Goal: Task Accomplishment & Management: Use online tool/utility

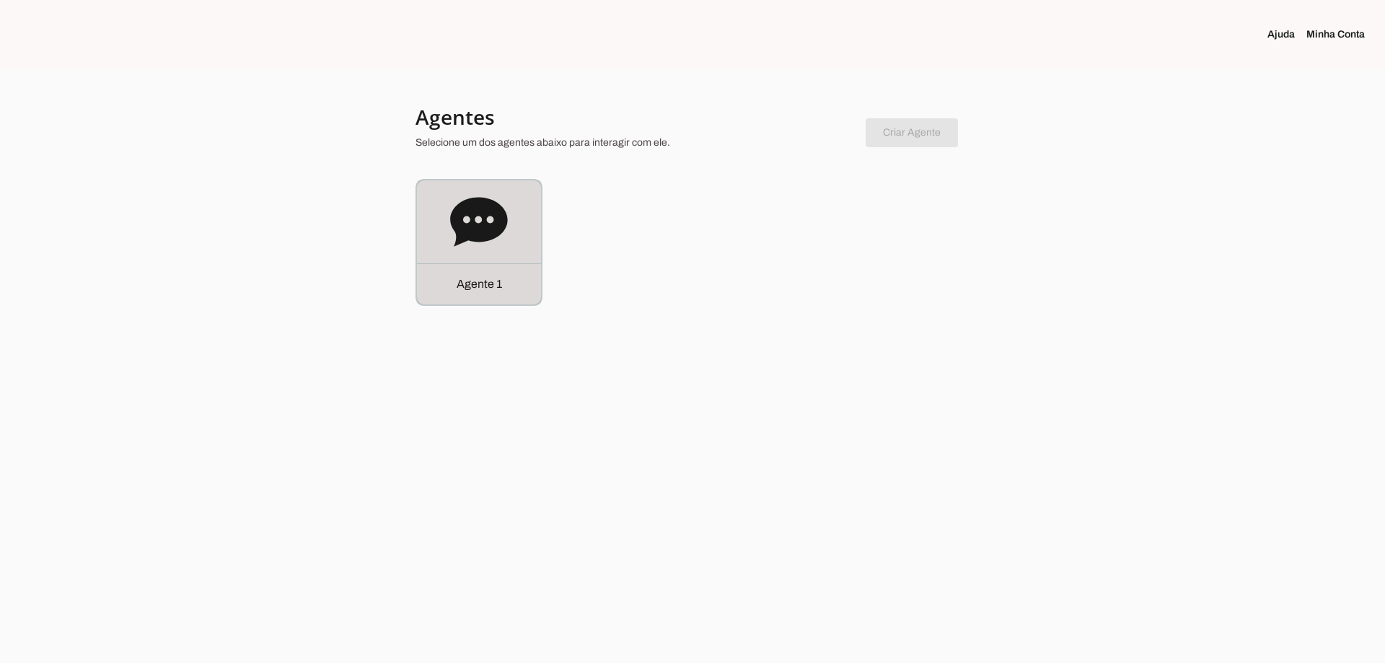
click at [485, 277] on p "Agente 1" at bounding box center [479, 284] width 45 height 17
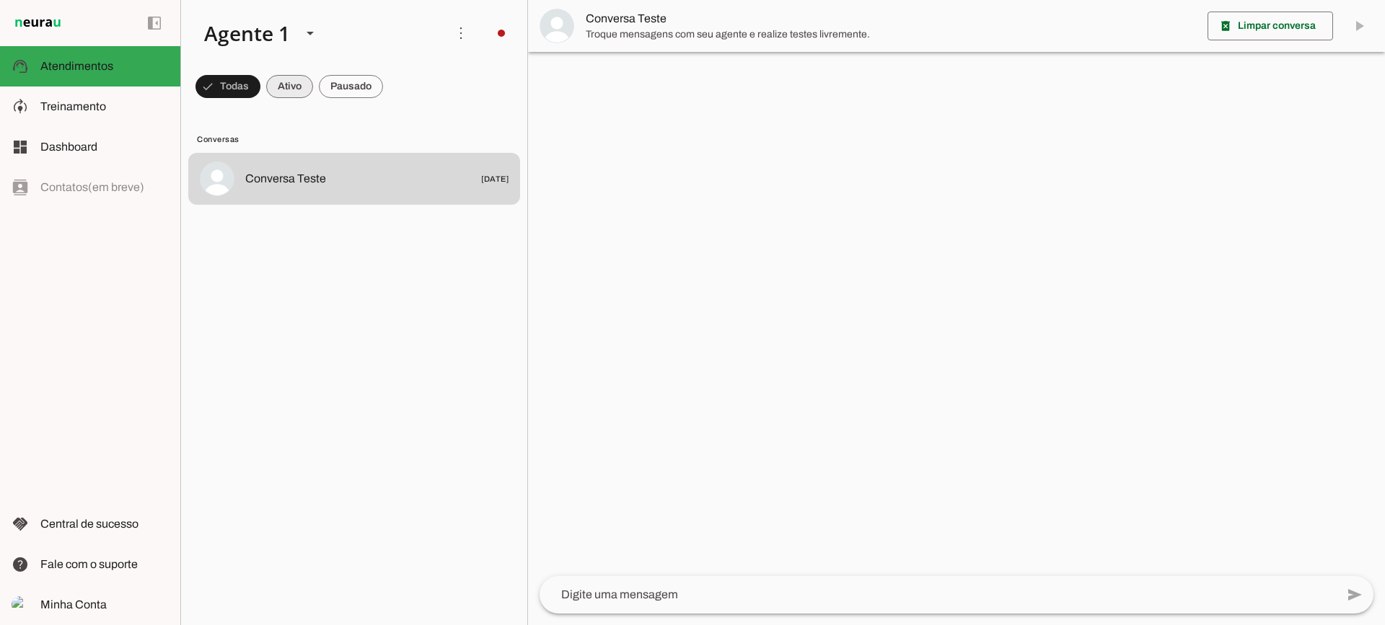
click at [298, 91] on span at bounding box center [289, 86] width 47 height 35
click at [343, 87] on span at bounding box center [351, 86] width 64 height 35
click at [297, 95] on span at bounding box center [276, 86] width 47 height 35
click at [359, 71] on span at bounding box center [351, 86] width 64 height 35
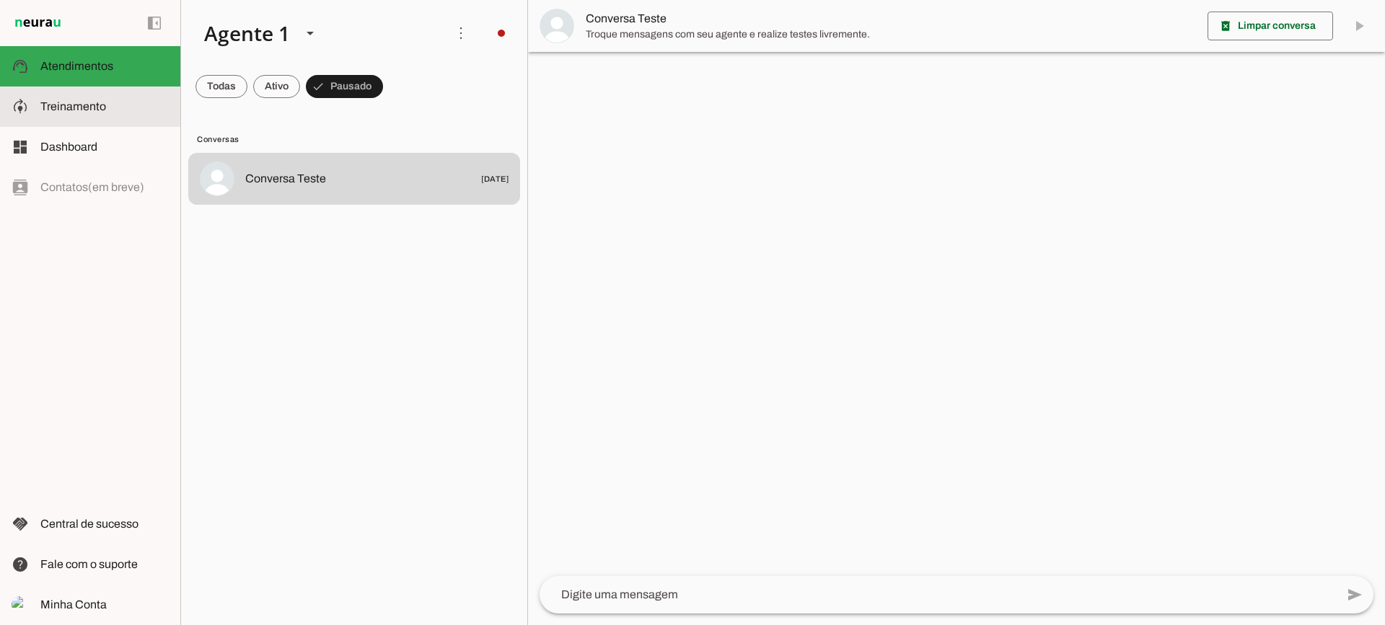
click at [88, 103] on span "Treinamento" at bounding box center [73, 106] width 66 height 12
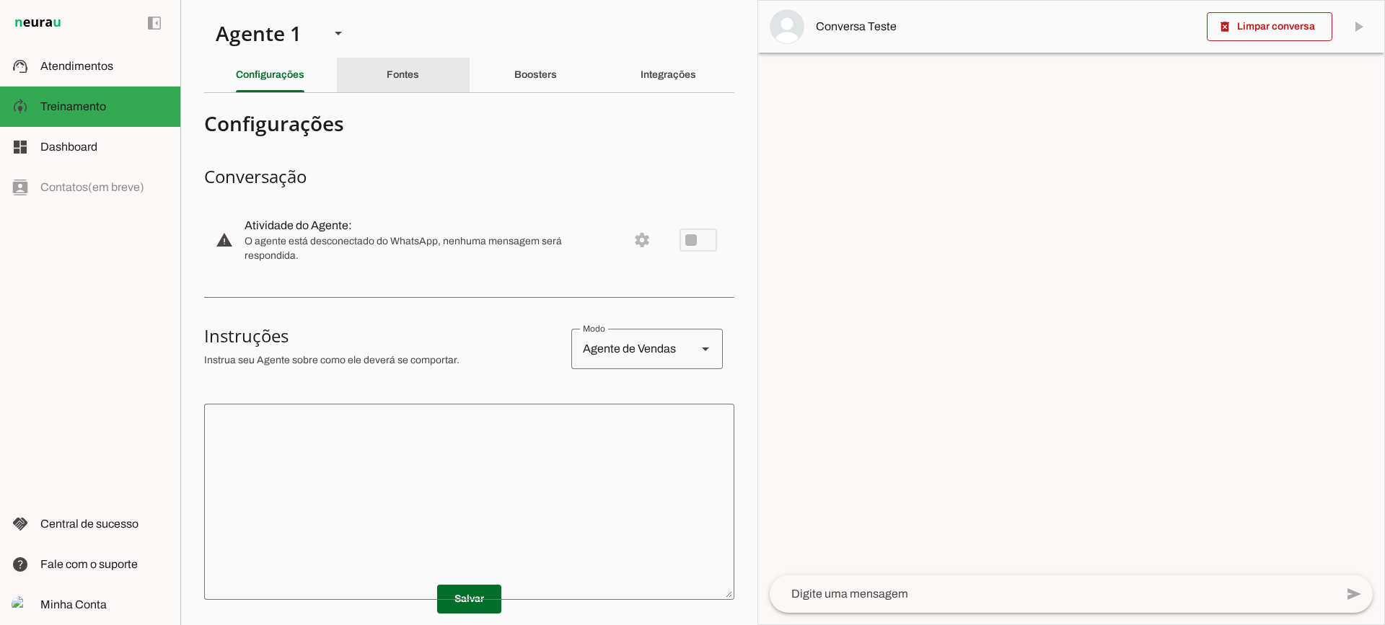
click at [403, 82] on div "Fontes" at bounding box center [403, 75] width 32 height 35
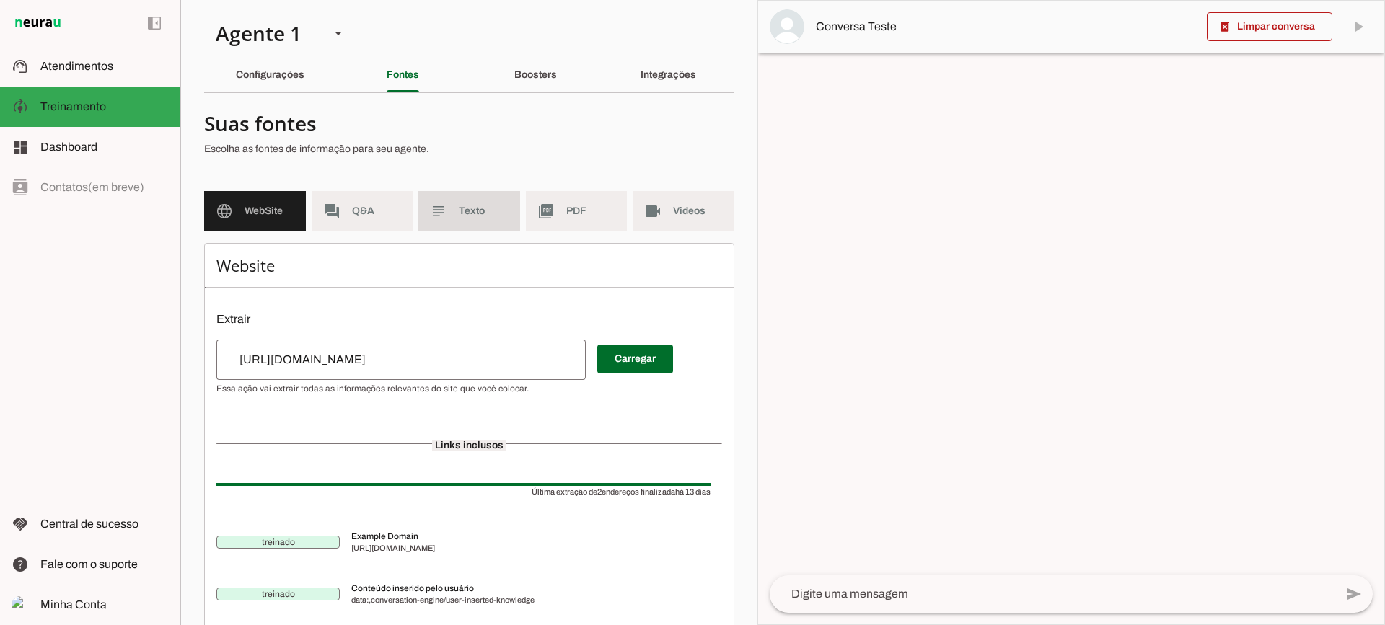
click at [479, 225] on md-item "subject Texto" at bounding box center [469, 211] width 102 height 40
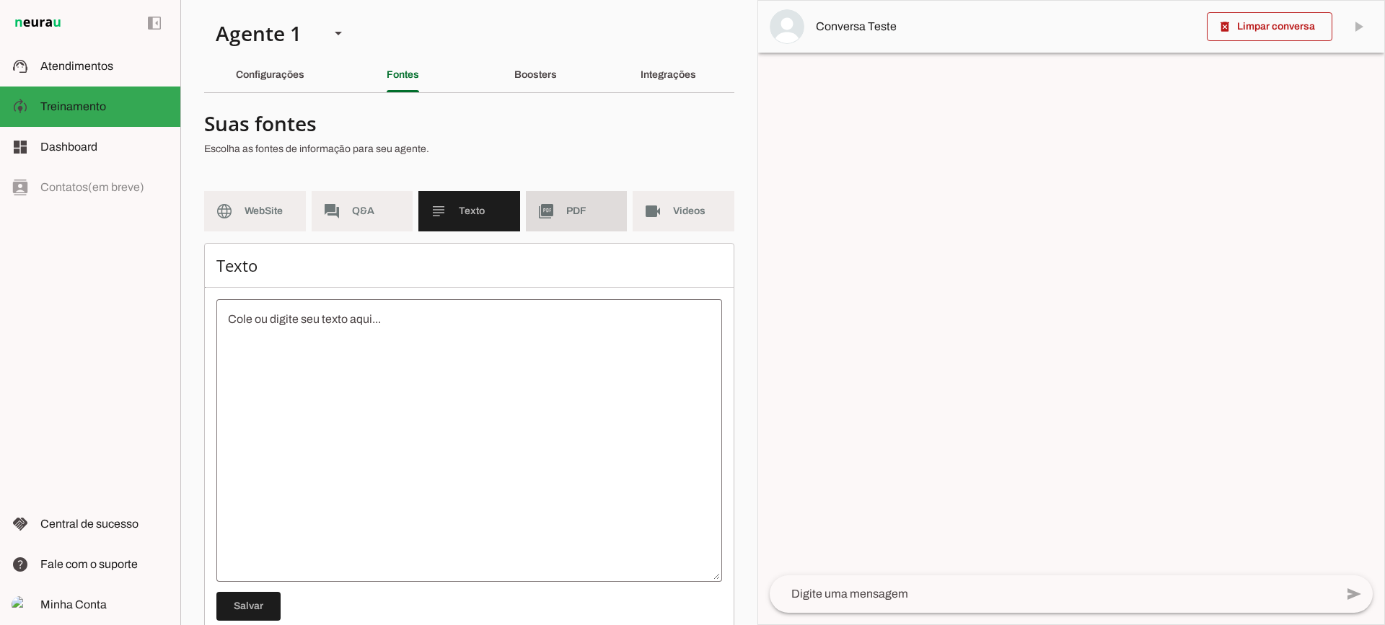
click at [566, 214] on span "PDF" at bounding box center [591, 211] width 50 height 14
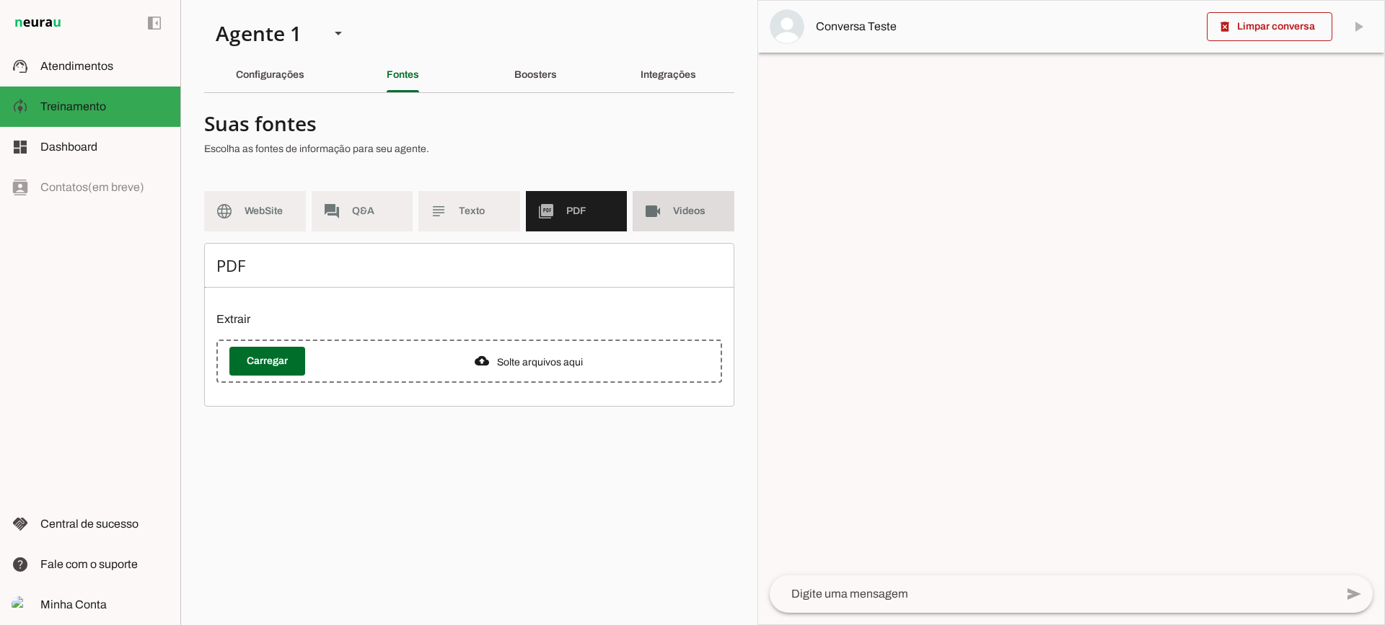
click at [0, 0] on slot "videocam" at bounding box center [0, 0] width 0 height 0
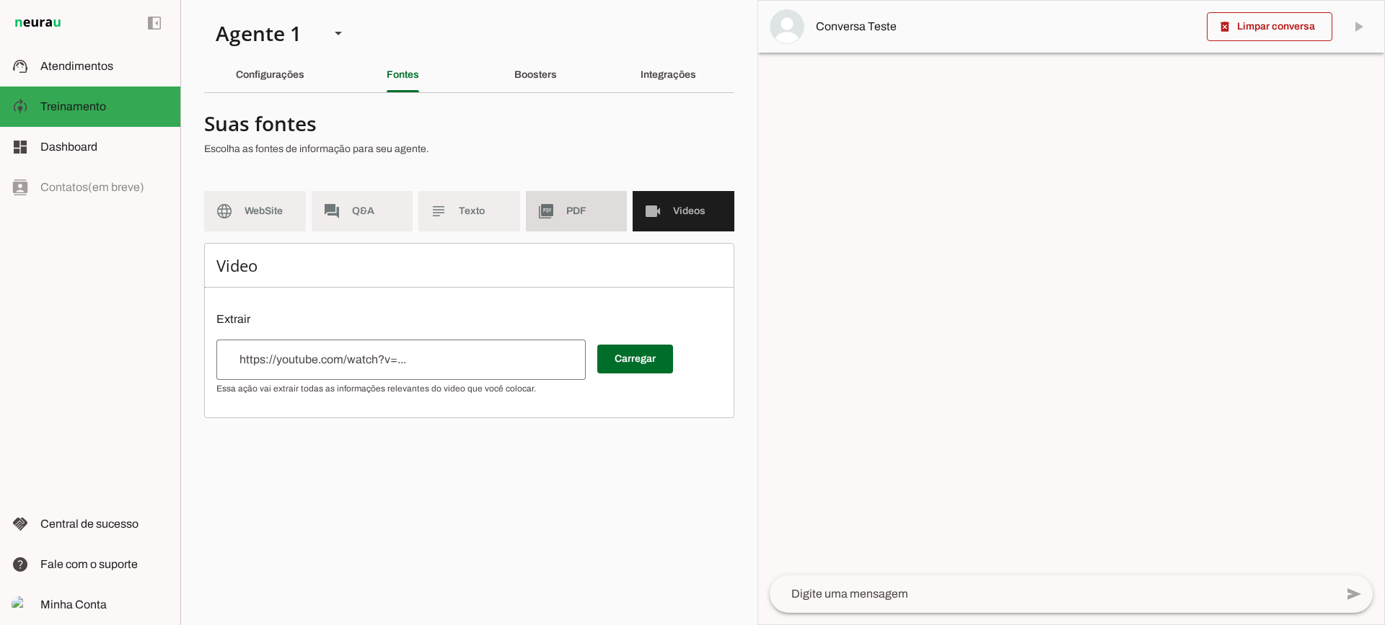
click at [561, 201] on md-item "picture_as_pdf PDF" at bounding box center [577, 211] width 102 height 40
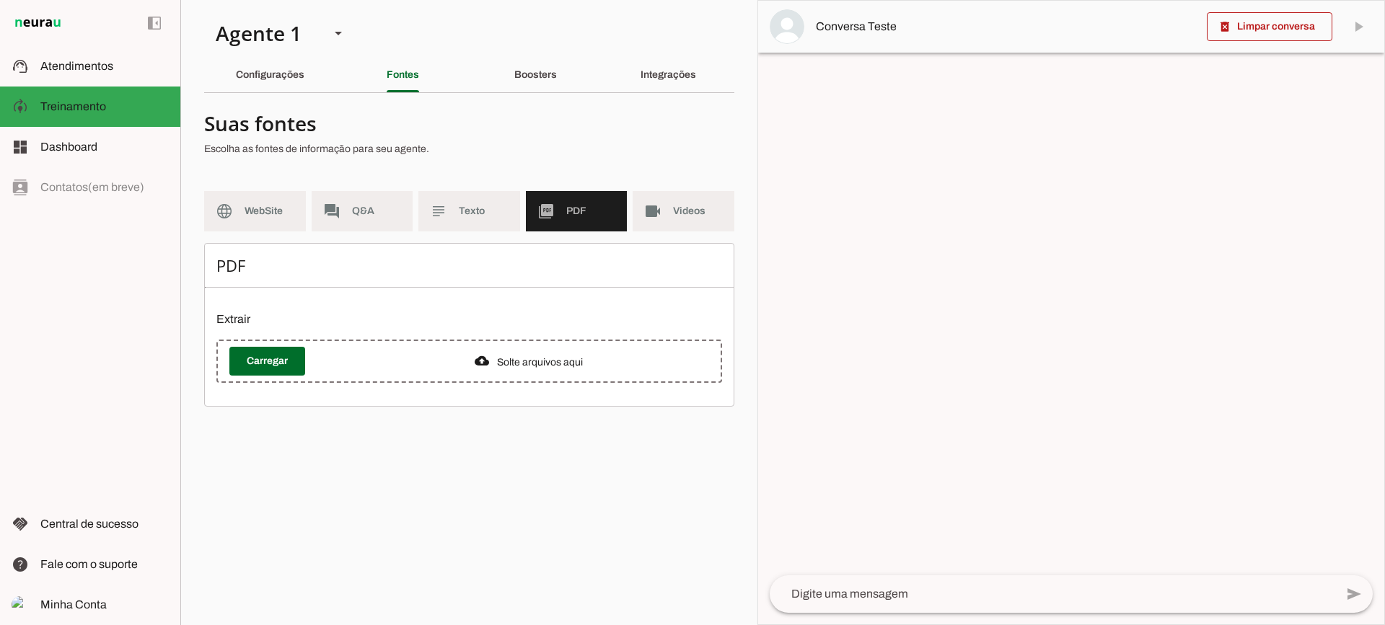
click at [294, 93] on section "Agente 1 Criar Agente Você atingiu o limite de IAs Neurau permitidas. Atualize …" at bounding box center [468, 312] width 577 height 625
click at [276, 82] on div "Configurações" at bounding box center [270, 75] width 69 height 35
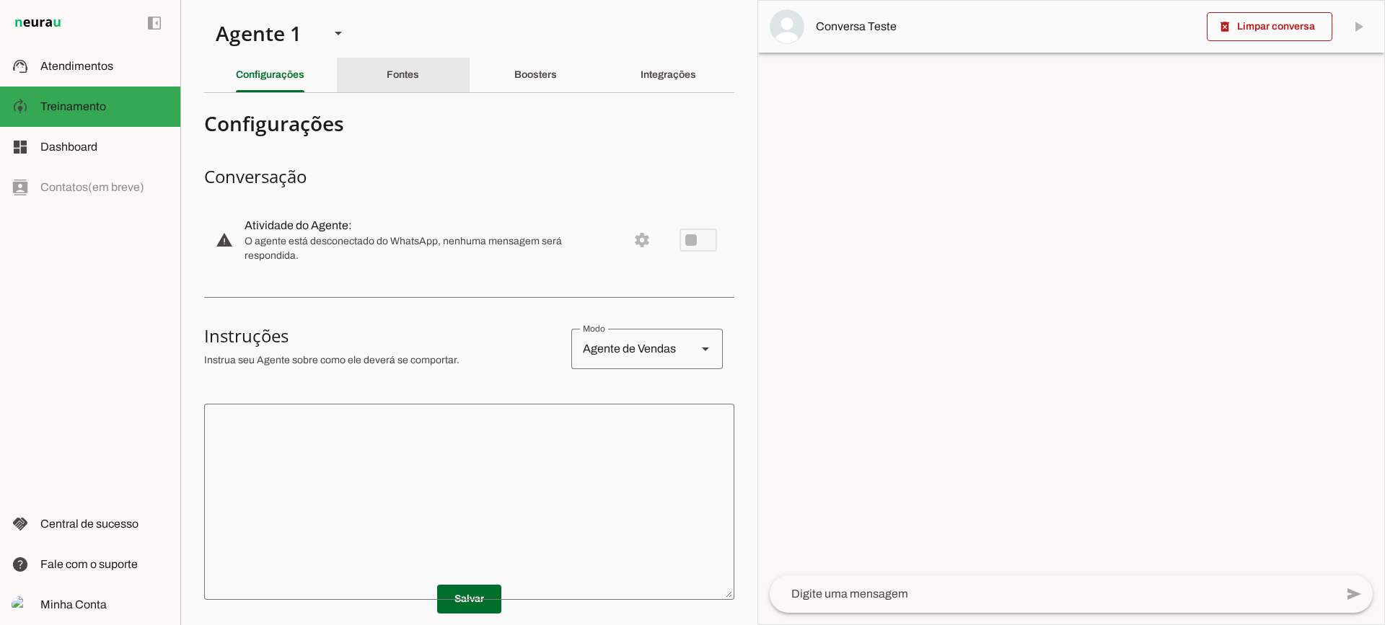
click at [395, 82] on div "Fontes" at bounding box center [403, 75] width 32 height 35
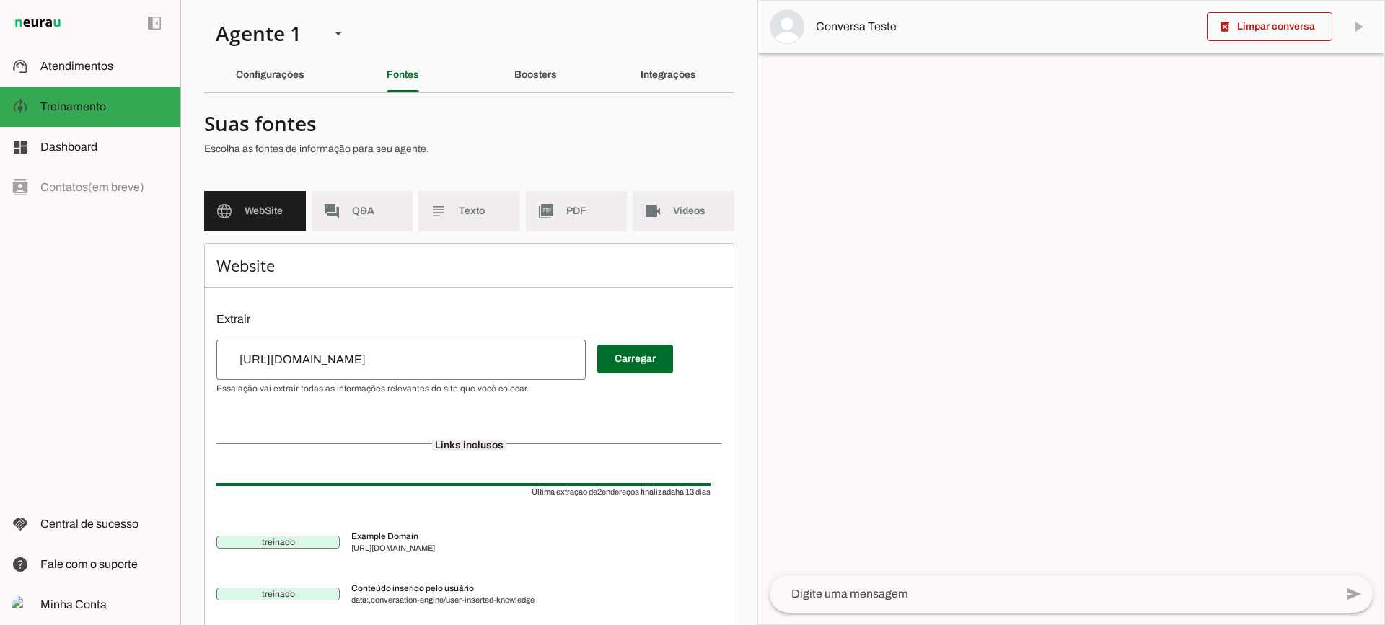
click at [528, 83] on div "Boosters" at bounding box center [535, 75] width 43 height 35
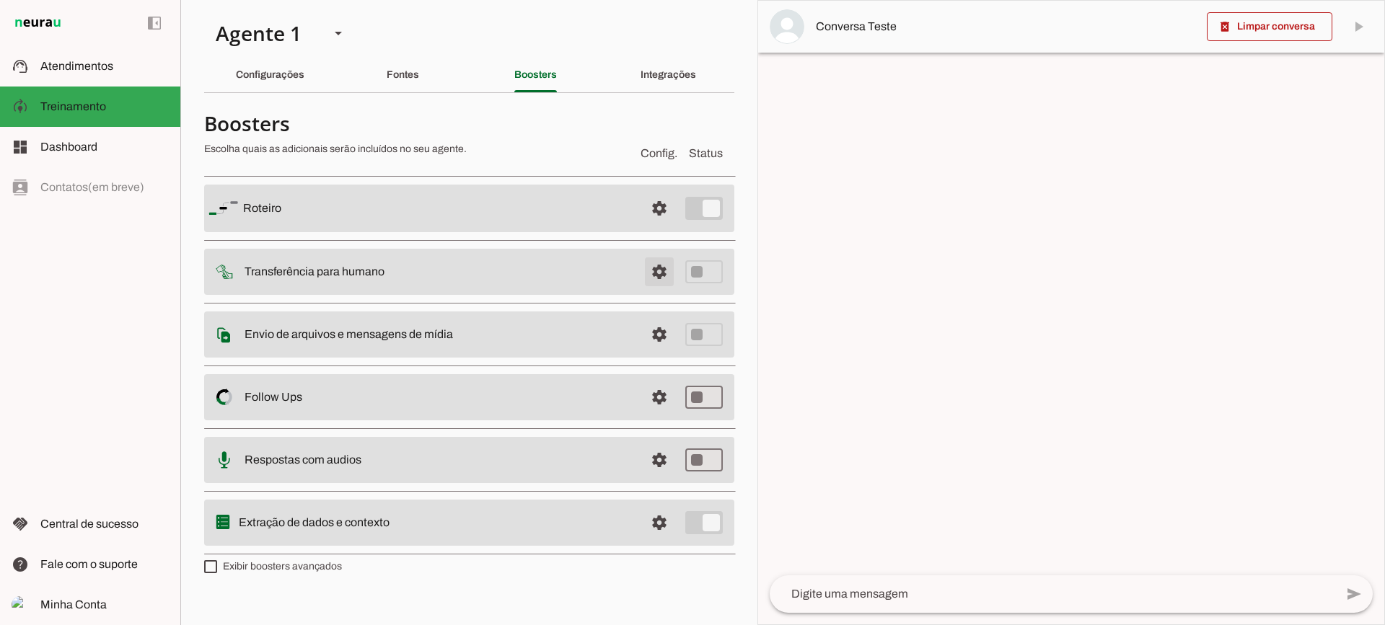
click at [654, 275] on span at bounding box center [659, 272] width 35 height 35
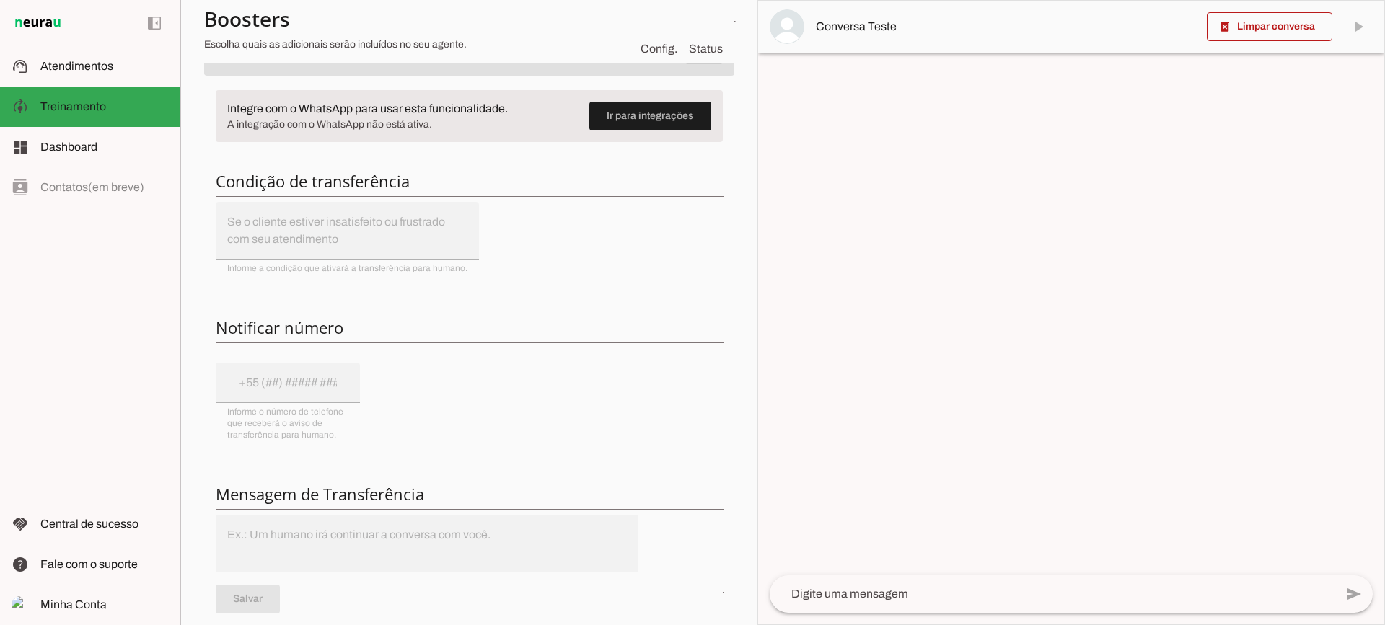
scroll to position [144, 0]
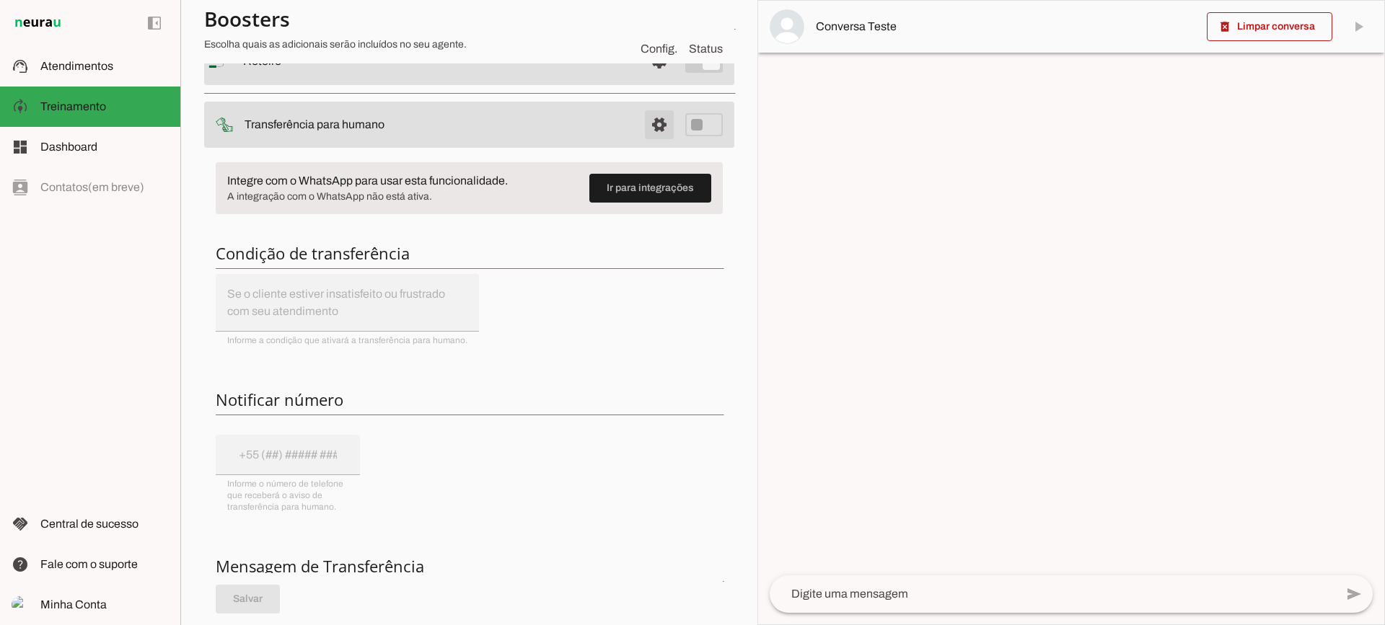
click at [642, 125] on span at bounding box center [659, 124] width 35 height 35
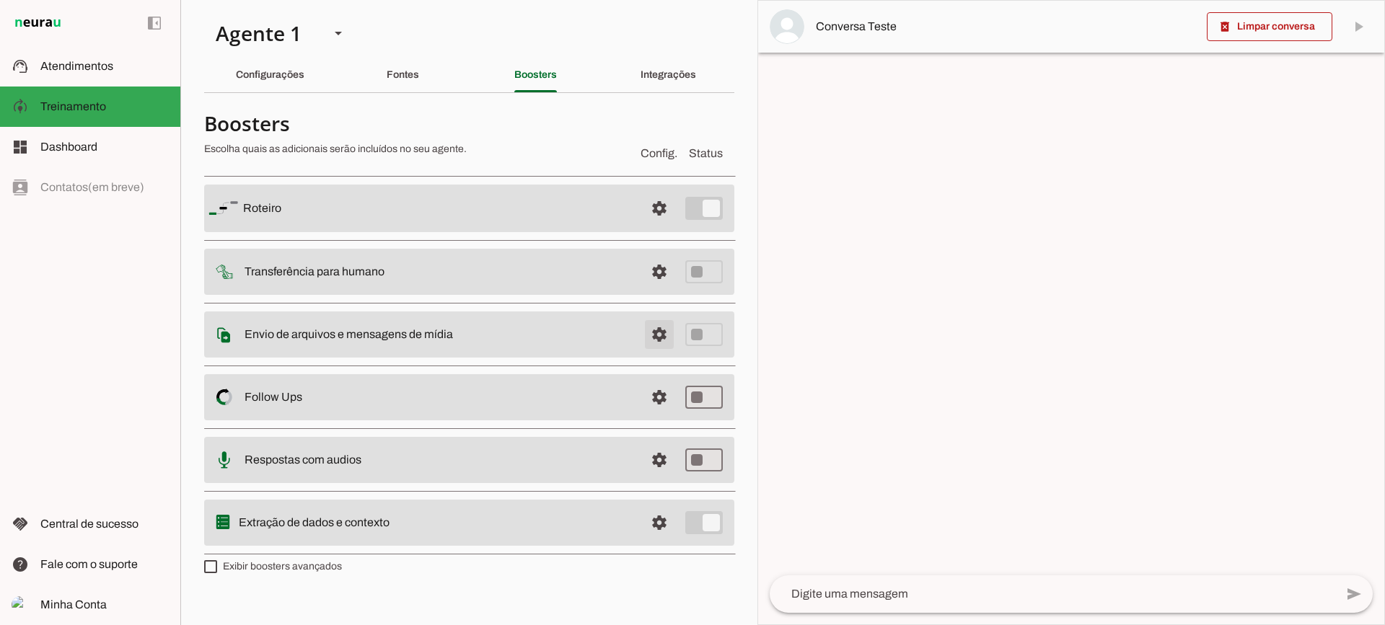
click at [651, 320] on span at bounding box center [659, 334] width 35 height 35
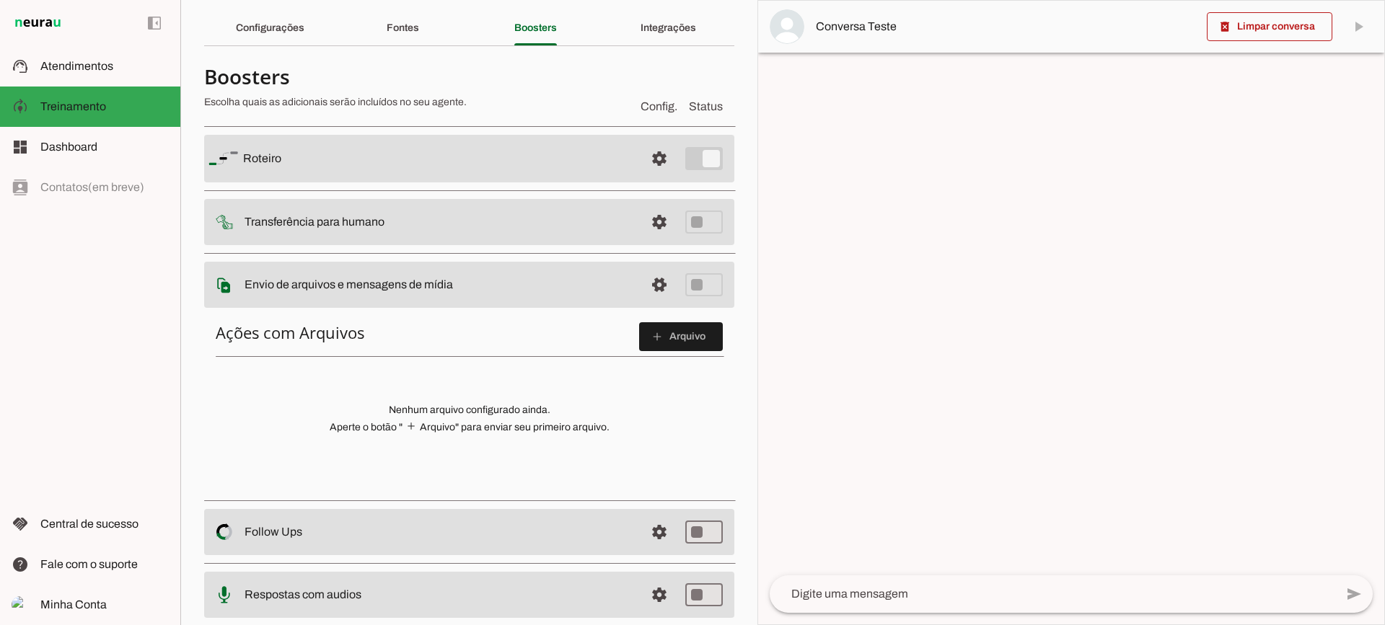
scroll to position [72, 0]
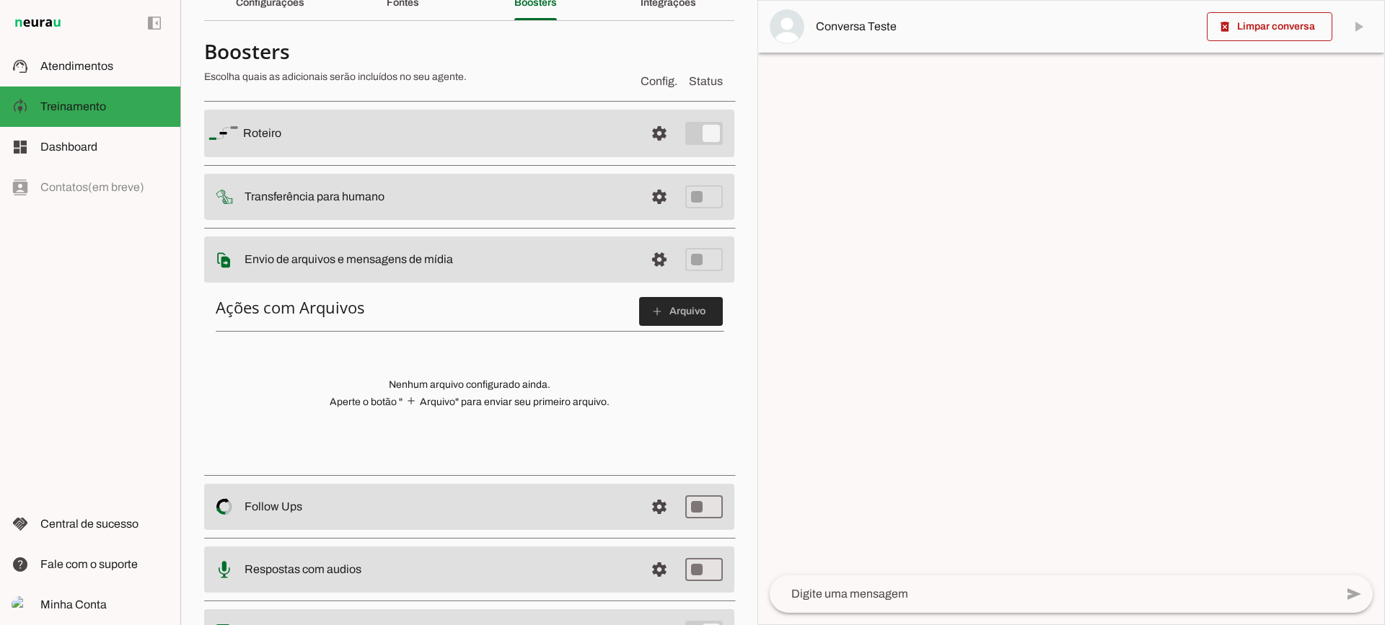
click at [677, 312] on span at bounding box center [681, 311] width 84 height 35
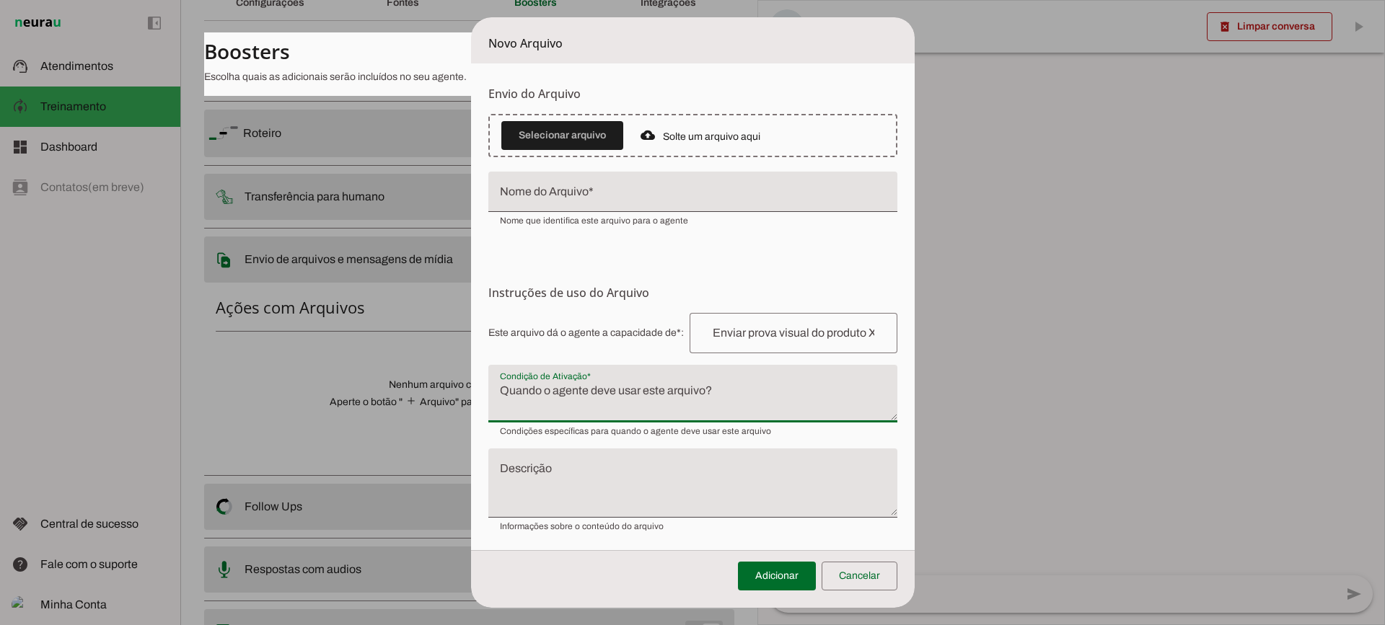
click at [563, 395] on textarea "Condição de Ativação" at bounding box center [692, 399] width 409 height 35
click at [859, 588] on span at bounding box center [860, 576] width 76 height 35
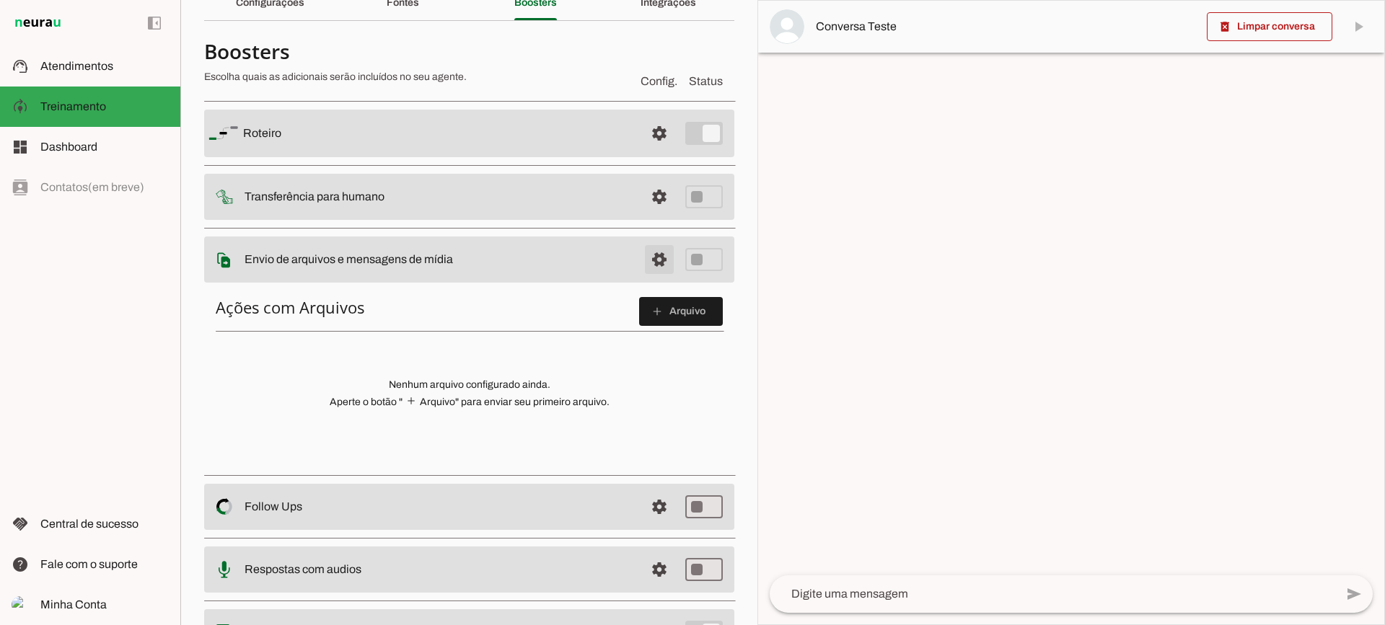
click at [649, 263] on span at bounding box center [659, 259] width 35 height 35
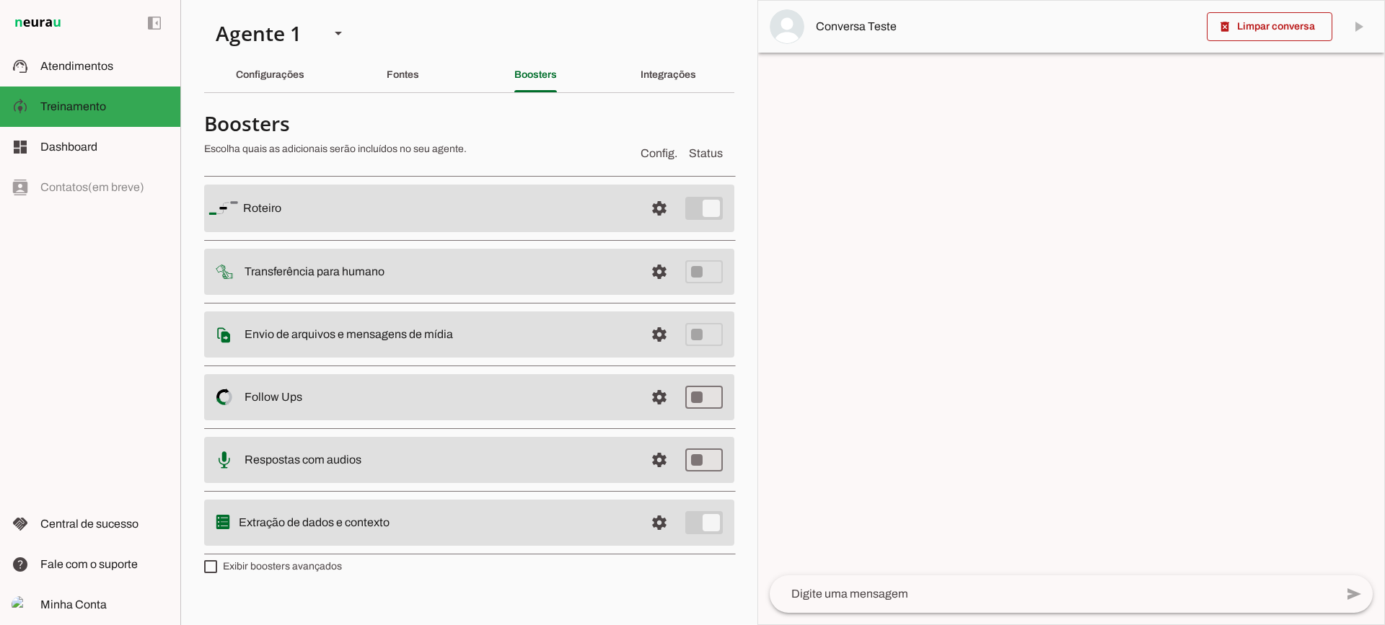
click at [658, 403] on span at bounding box center [659, 397] width 35 height 35
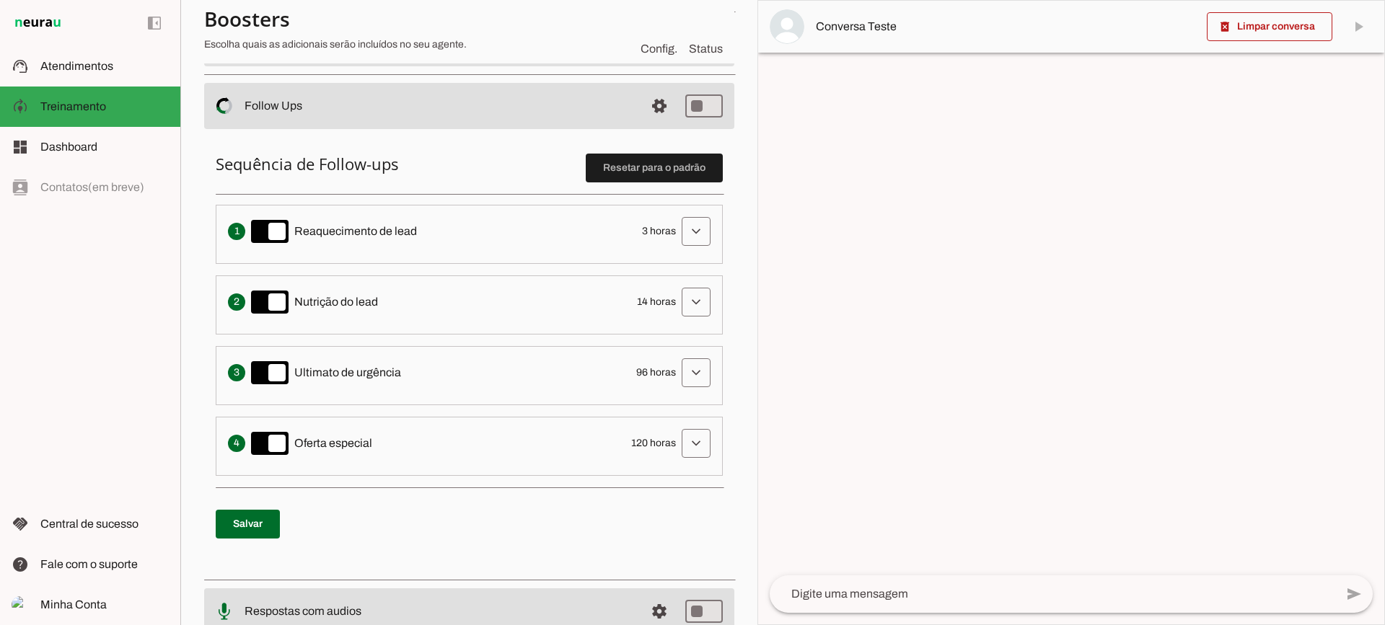
scroll to position [216, 0]
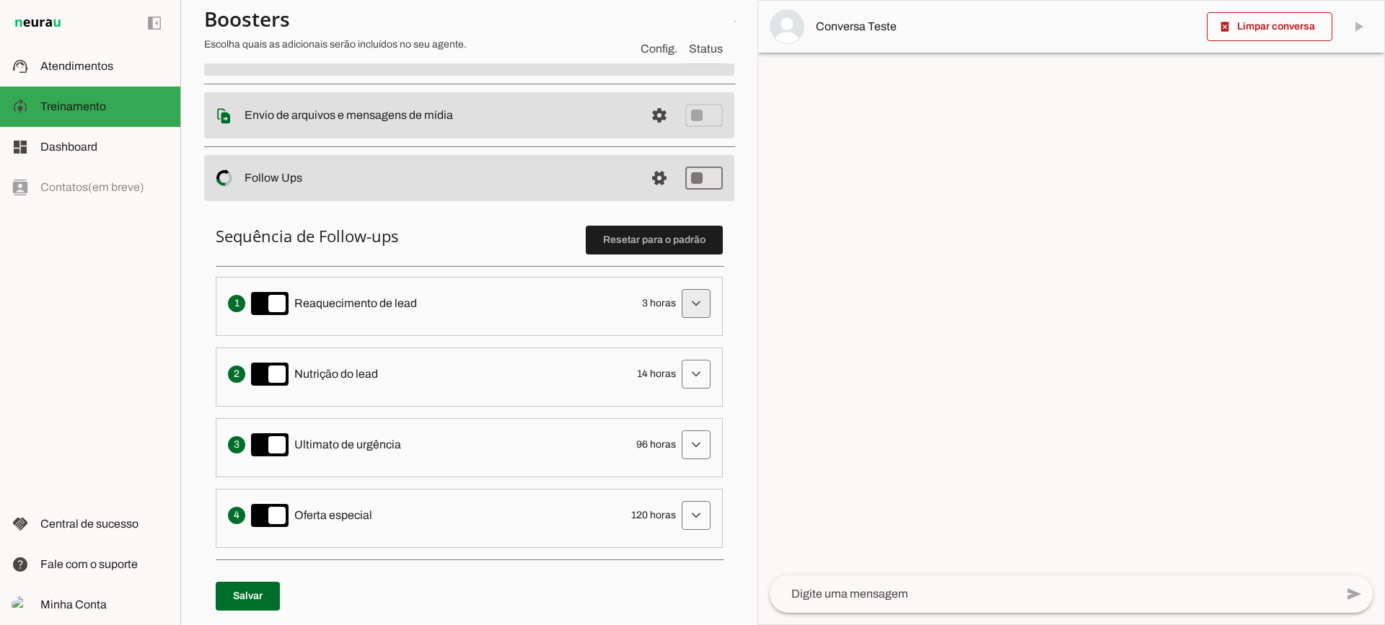
click at [680, 297] on span at bounding box center [696, 303] width 35 height 35
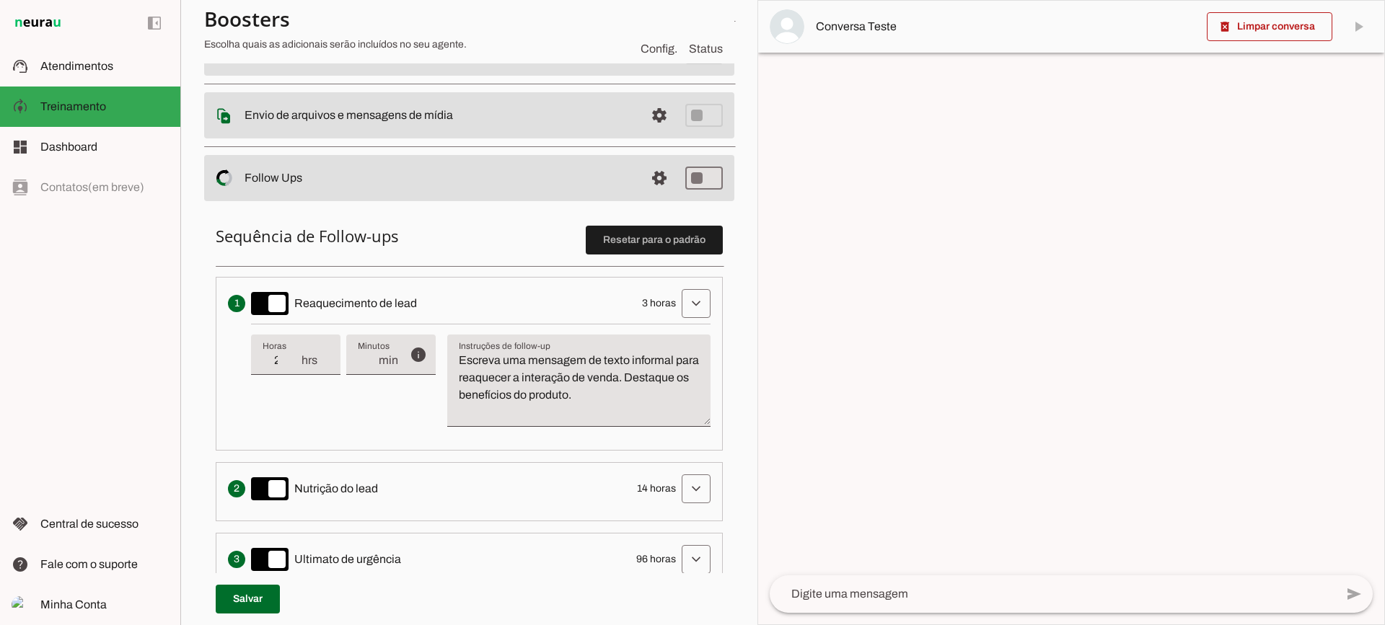
type input "2"
type md-filled-text-field "2"
click at [295, 366] on input "2" at bounding box center [282, 360] width 38 height 17
type input "1"
type md-filled-text-field "1"
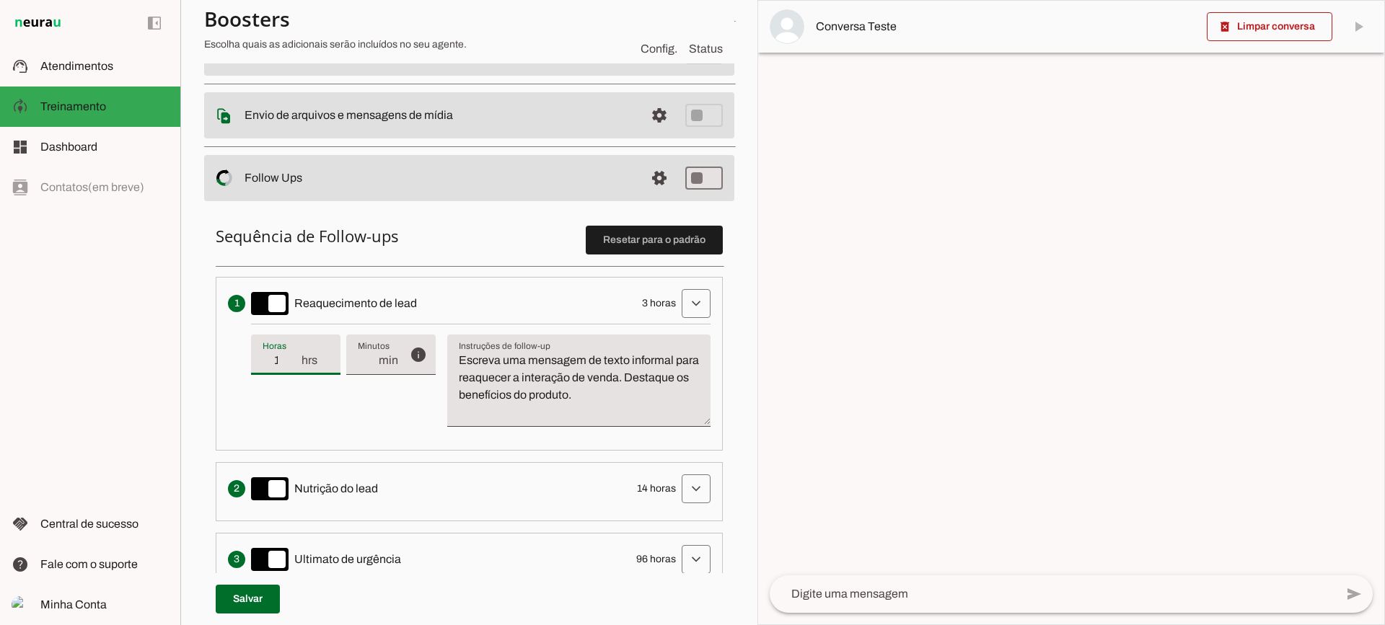
click at [295, 366] on input "1" at bounding box center [282, 360] width 38 height 17
type input "2"
type md-filled-text-field "2"
click at [295, 359] on input "2" at bounding box center [282, 360] width 38 height 17
type input "3"
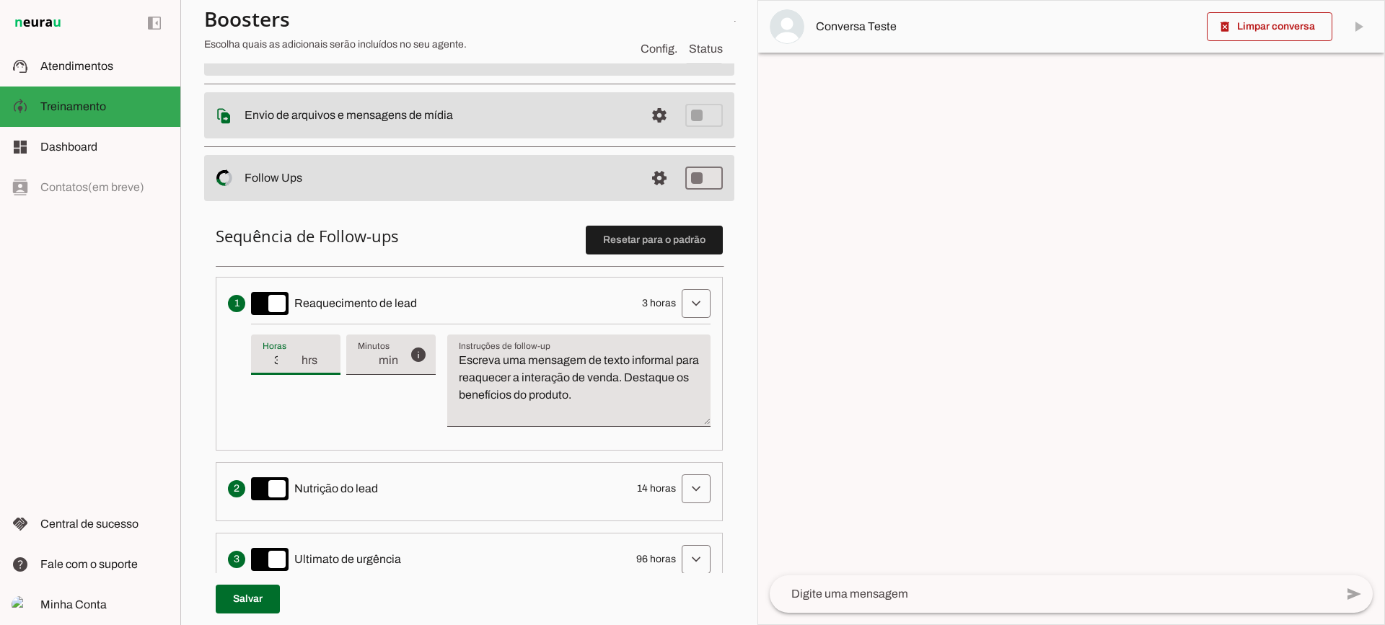
type md-filled-text-field "3"
click at [295, 359] on input "3" at bounding box center [282, 360] width 38 height 17
type input "4"
type md-filled-text-field "4"
click at [295, 359] on input "4" at bounding box center [282, 360] width 38 height 17
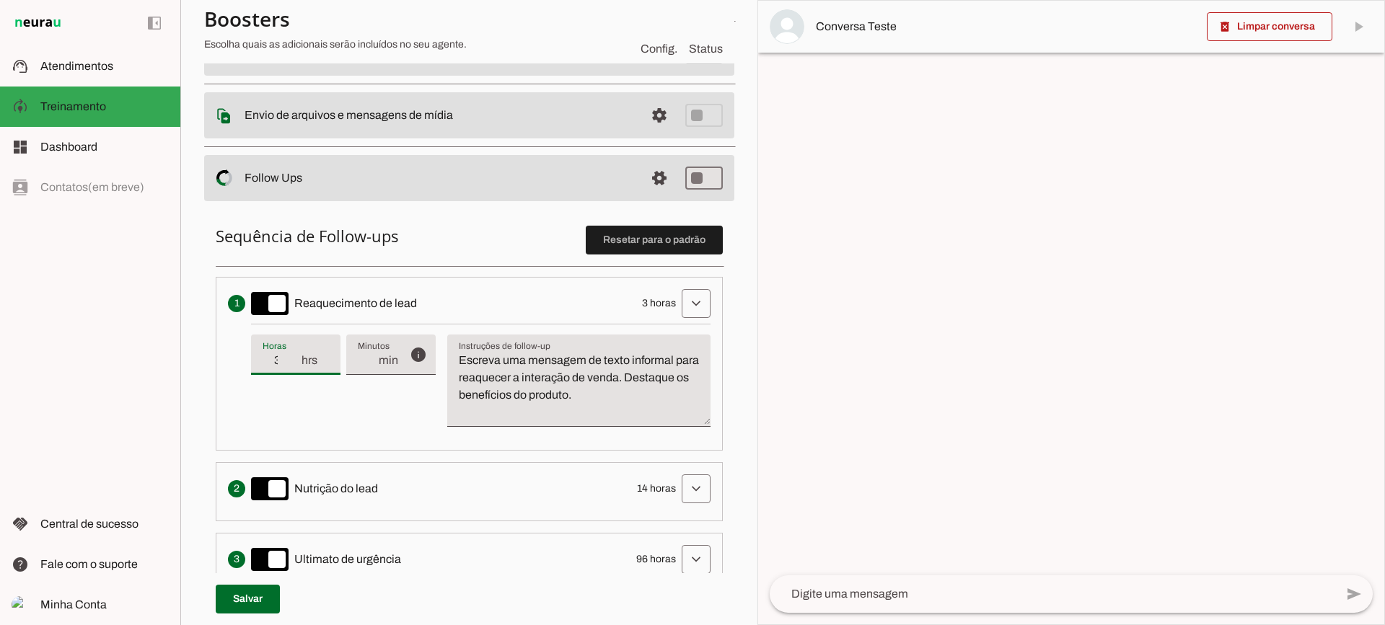
type input "3"
type md-filled-text-field "3"
click at [296, 365] on input "3" at bounding box center [282, 360] width 38 height 17
drag, startPoint x: 658, startPoint y: 405, endPoint x: 426, endPoint y: 351, distance: 238.0
click at [426, 351] on div "info Tempo de atraso / inatividade O tempo de atraso é o tempo de inatividade d…" at bounding box center [481, 381] width 460 height 115
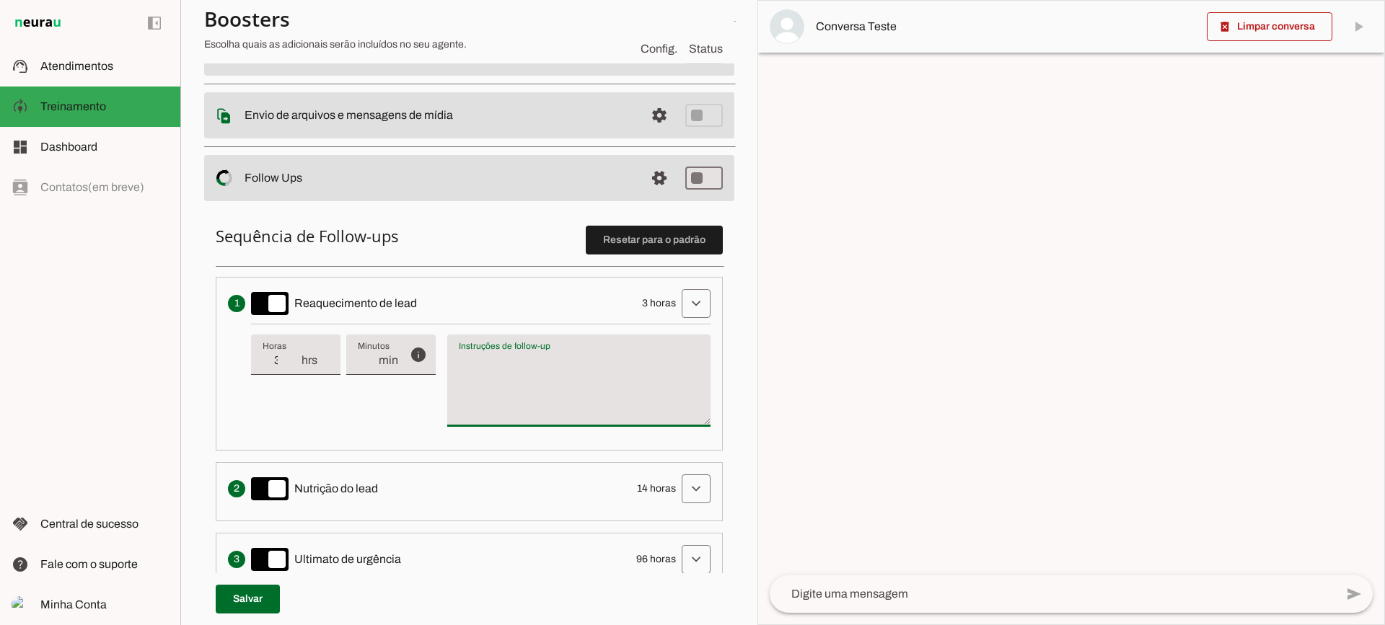
type textarea "Escreva uma mensagem de texto informal para reaquecer a interação de venda. Des…"
click at [542, 390] on textarea "Escreva uma mensagem de texto informal para reaquecer a interação de venda. Des…" at bounding box center [578, 386] width 263 height 69
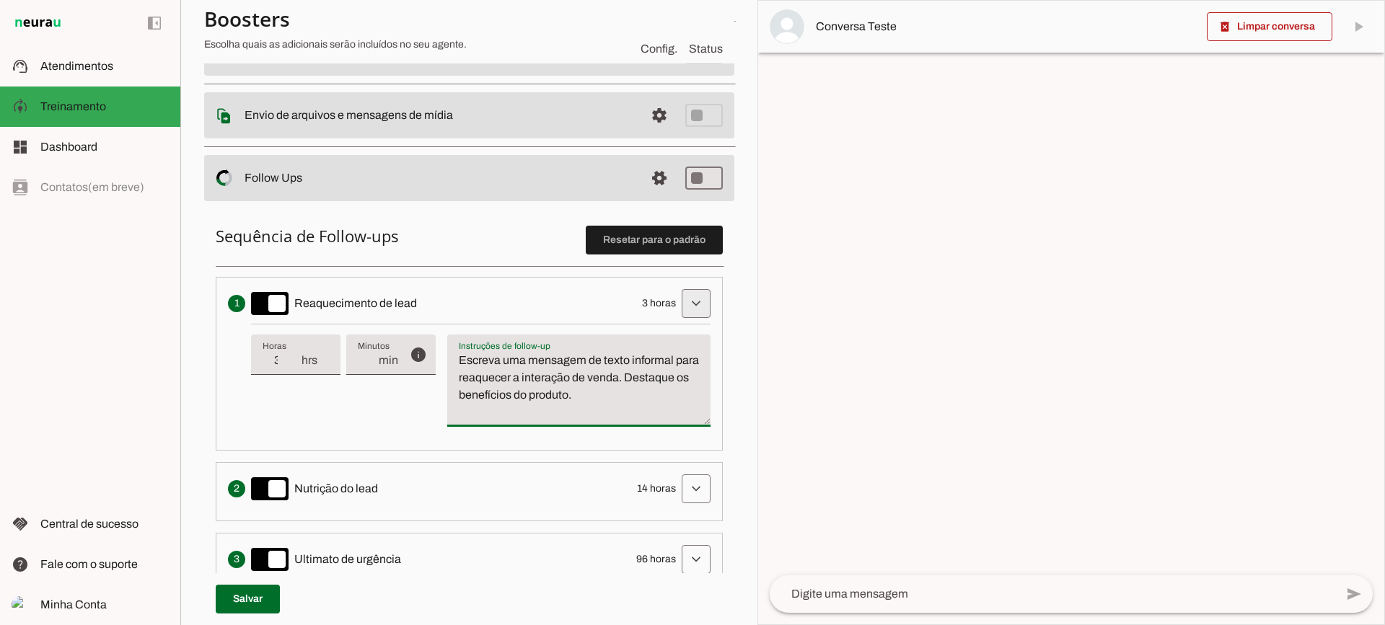
drag, startPoint x: 691, startPoint y: 307, endPoint x: 682, endPoint y: 220, distance: 87.7
click at [690, 307] on span at bounding box center [696, 303] width 35 height 35
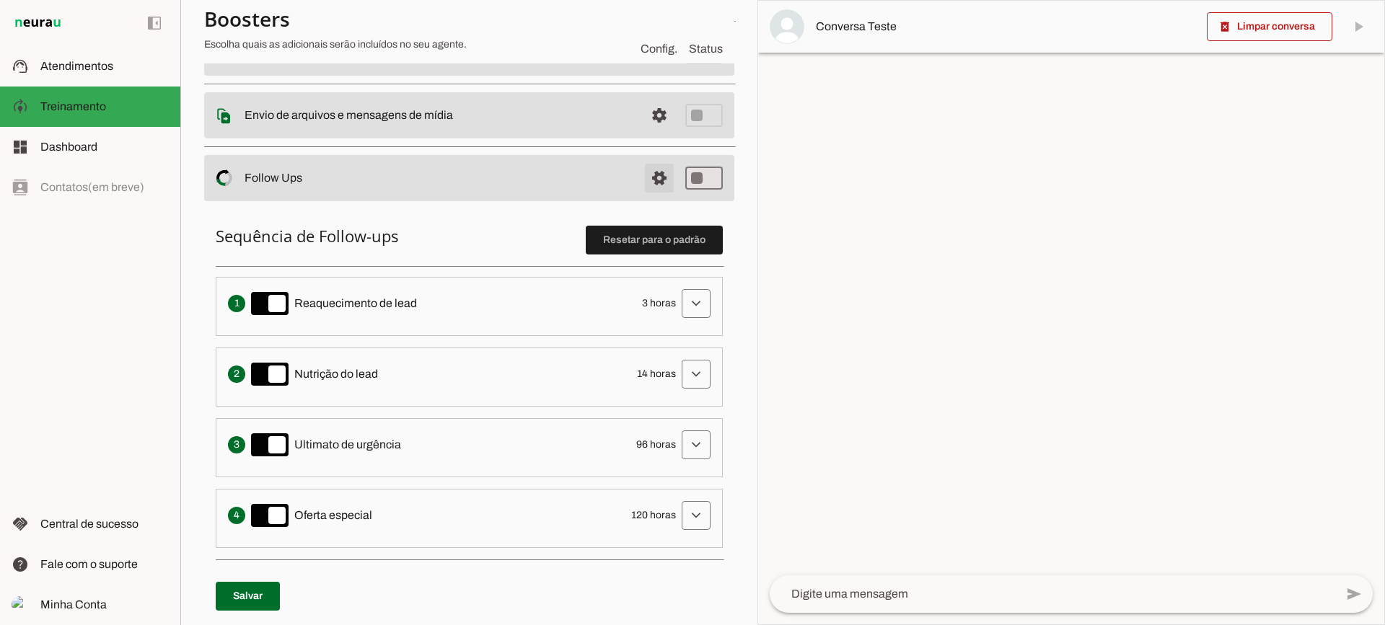
click at [651, 184] on span at bounding box center [659, 178] width 35 height 35
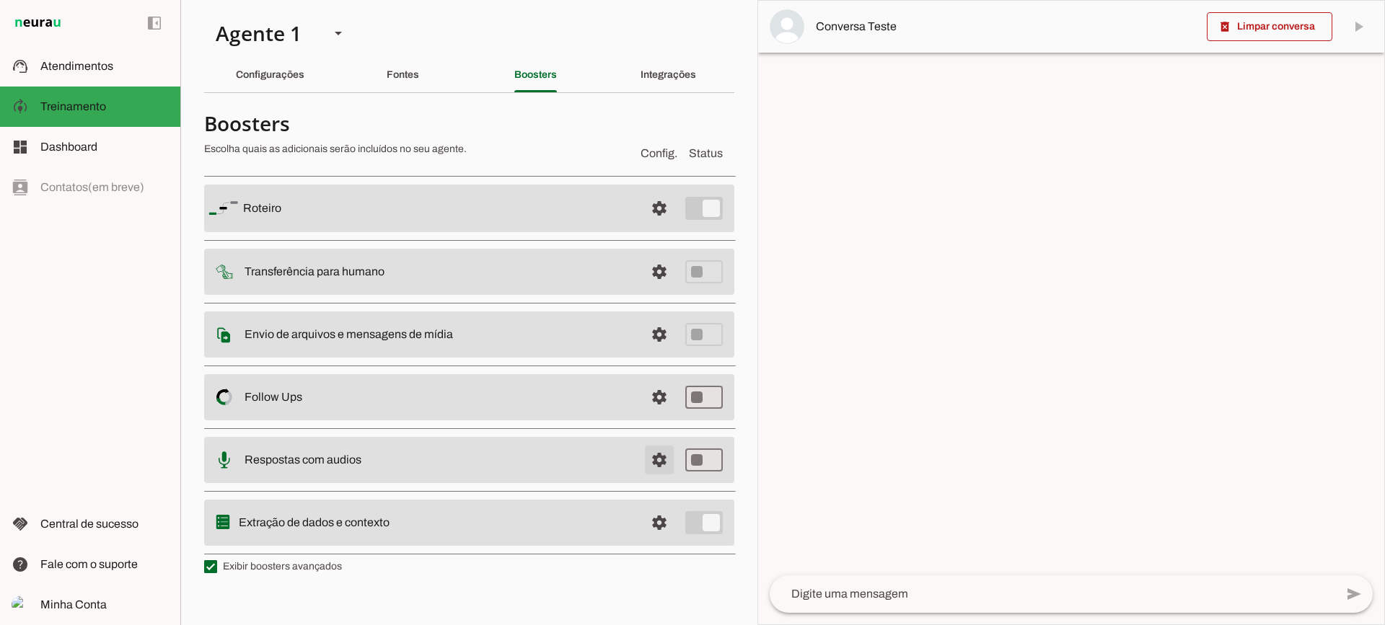
click at [642, 461] on span at bounding box center [659, 460] width 35 height 35
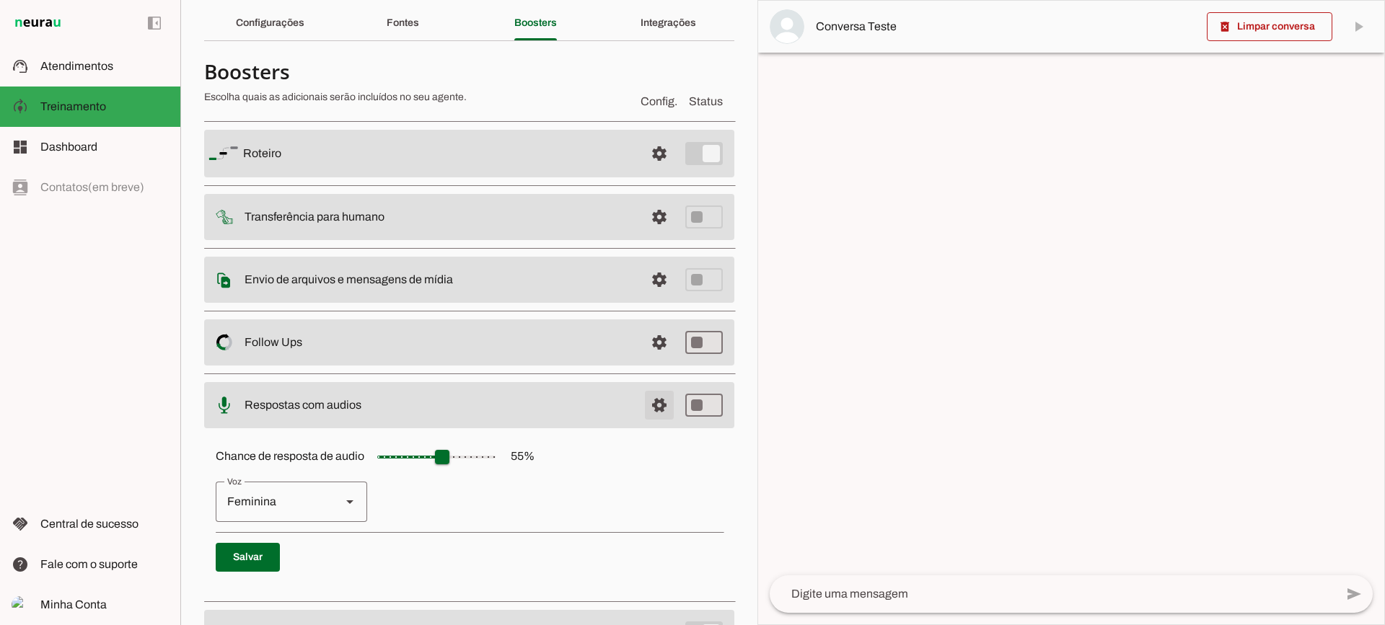
scroll to position [132, 0]
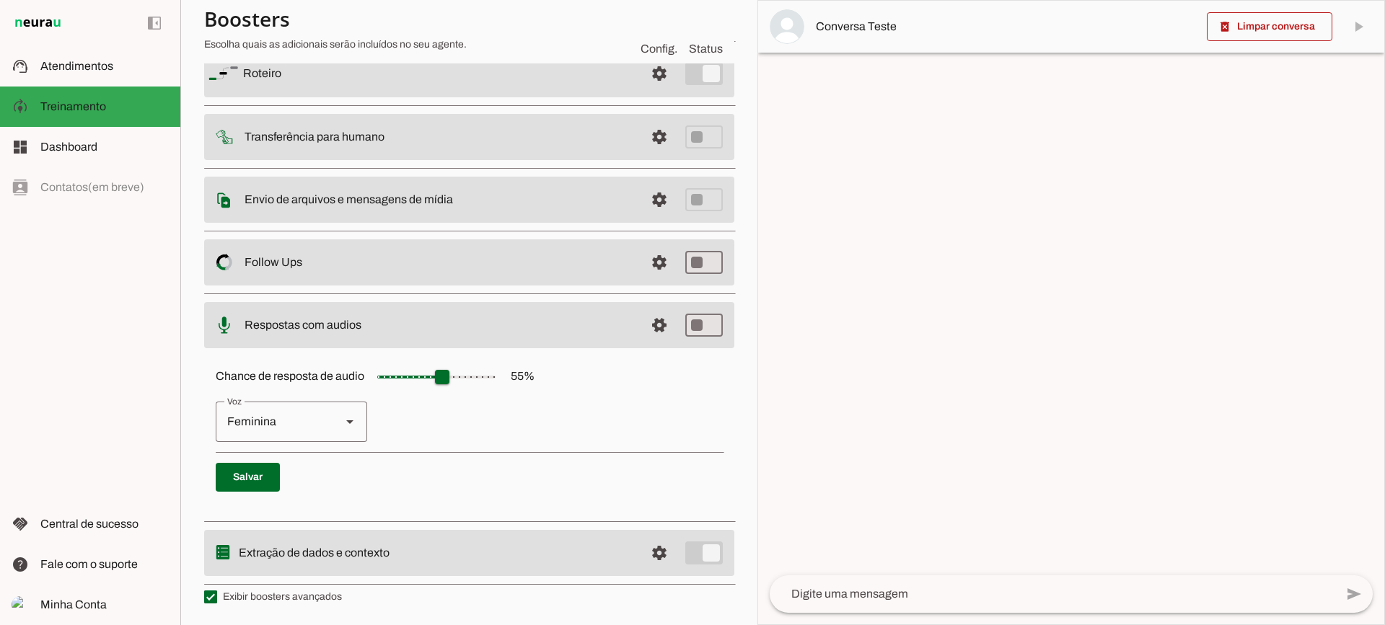
click at [652, 331] on span at bounding box center [659, 325] width 35 height 35
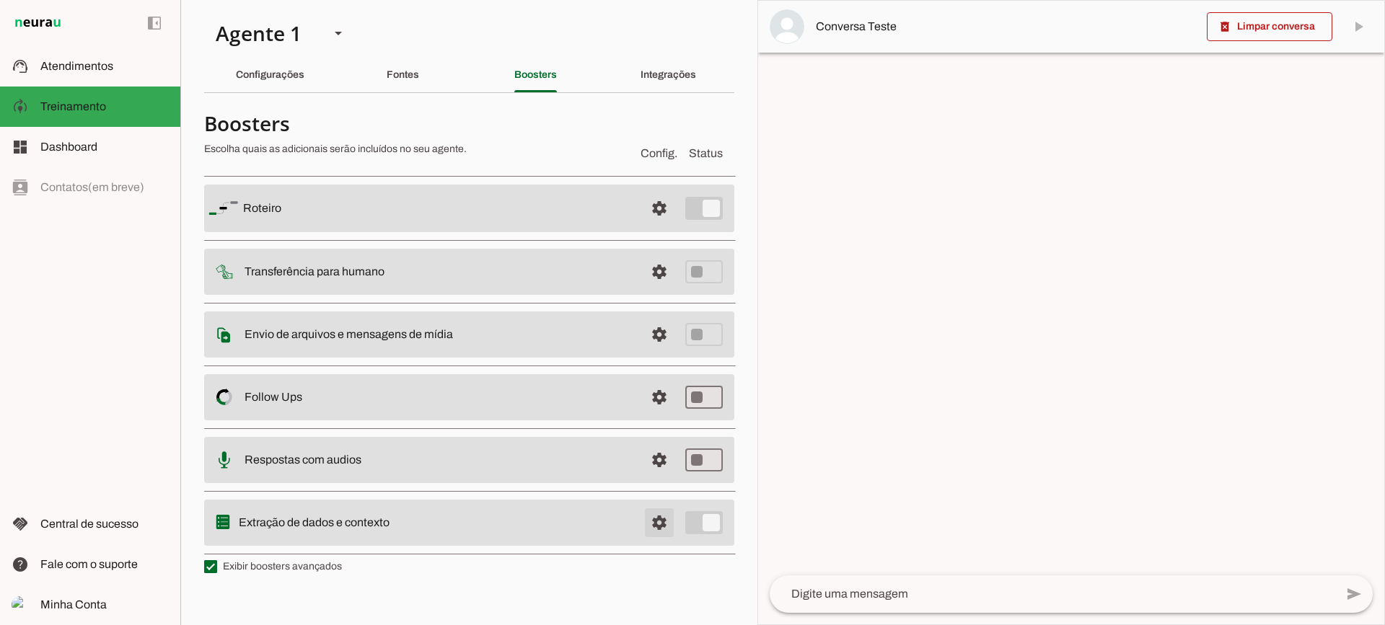
click at [664, 535] on span at bounding box center [659, 523] width 35 height 35
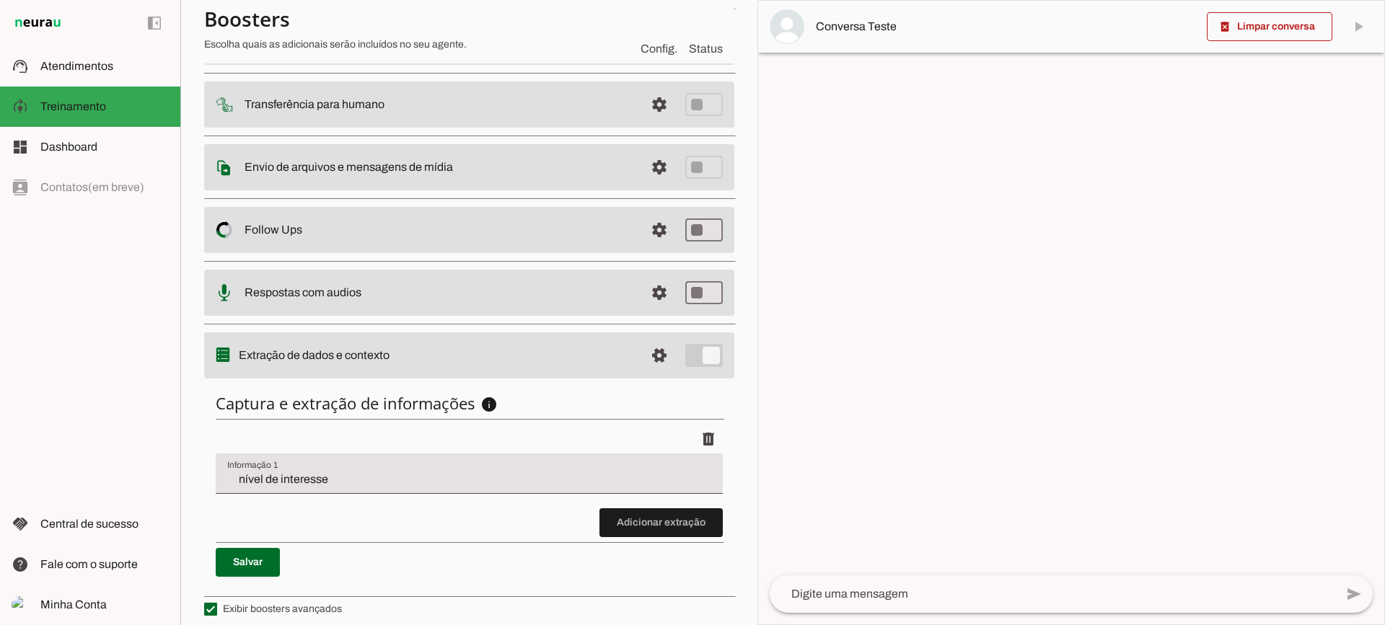
scroll to position [177, 0]
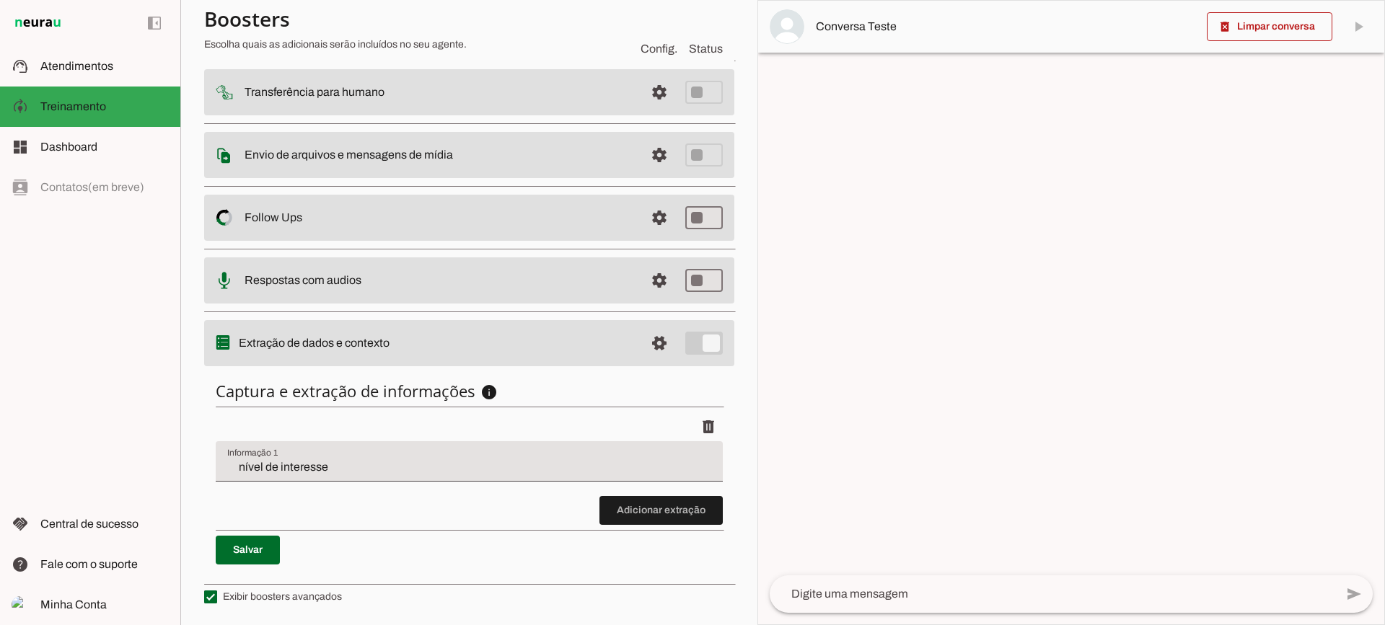
click at [368, 473] on input "nível de interesse" at bounding box center [469, 467] width 484 height 17
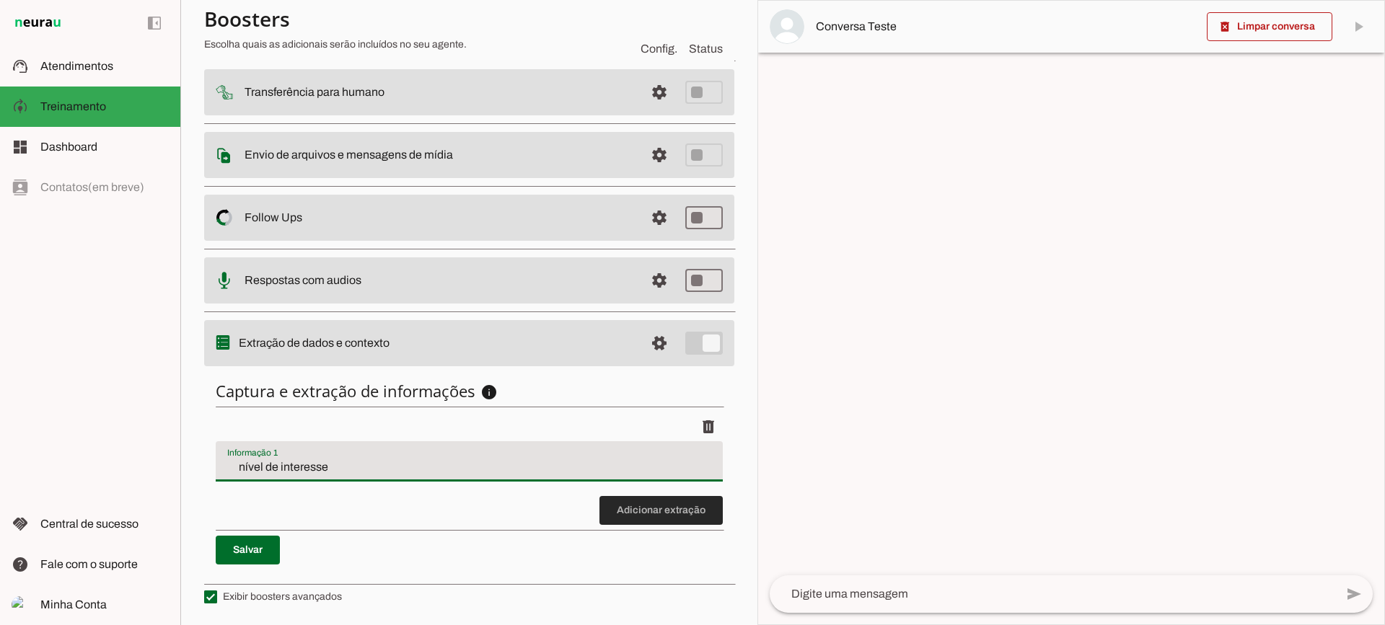
click at [632, 526] on span at bounding box center [660, 510] width 123 height 35
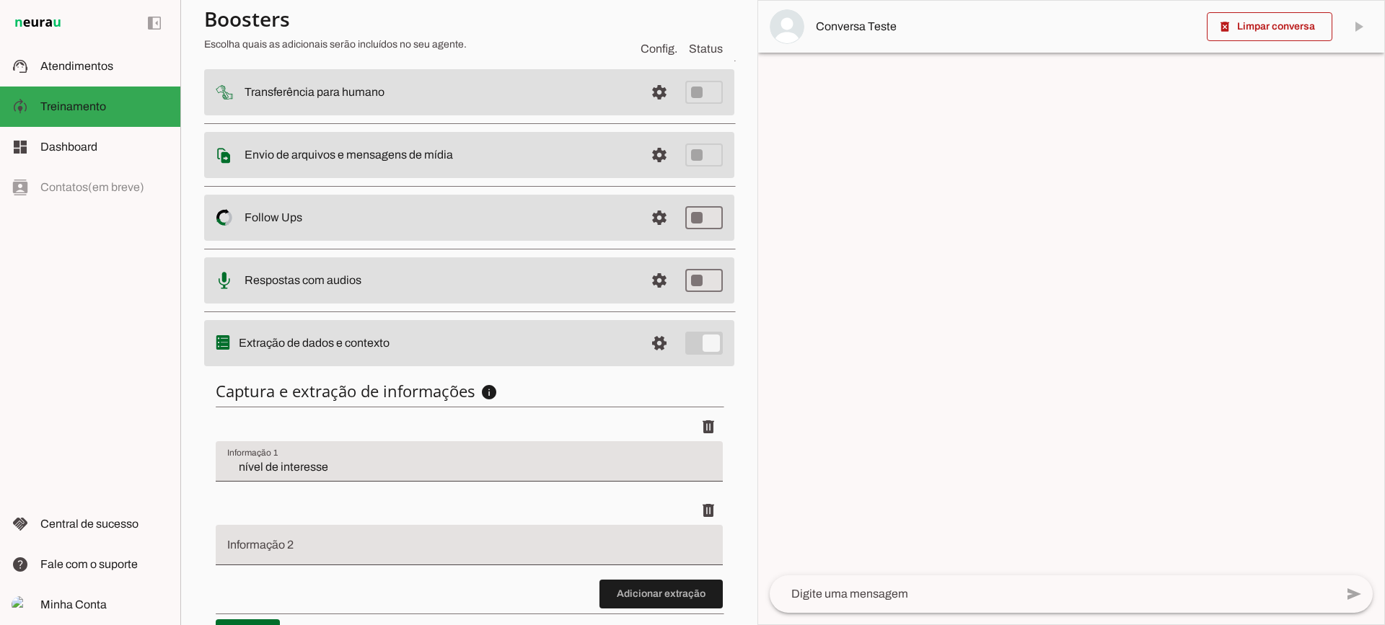
scroll to position [260, 0]
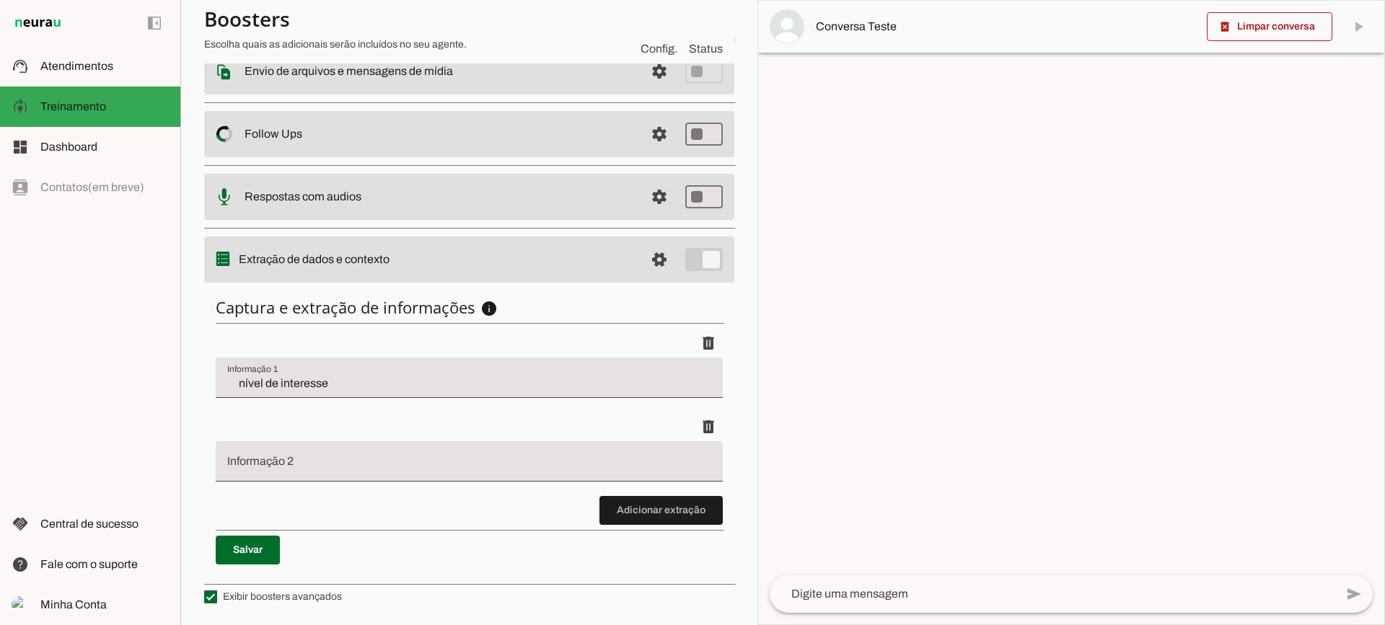
click at [589, 513] on discrete-list-input "Adicionar extração" at bounding box center [469, 427] width 507 height 196
click at [605, 514] on span at bounding box center [660, 510] width 123 height 35
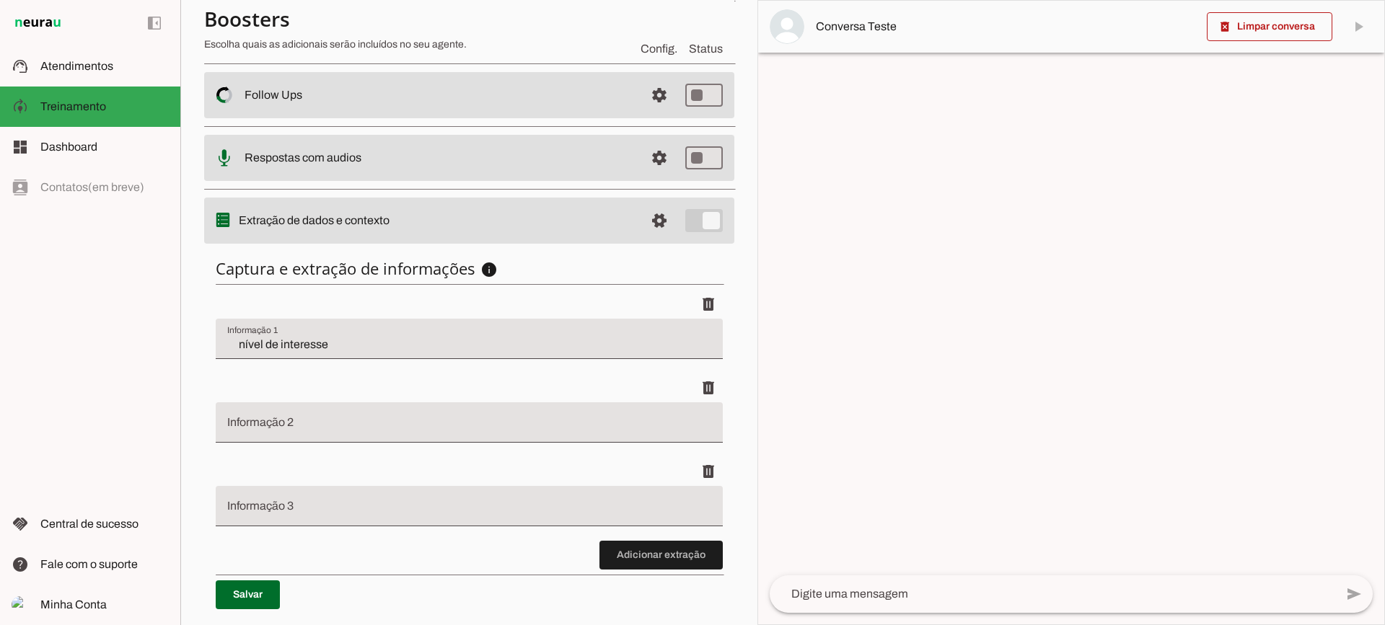
scroll to position [344, 0]
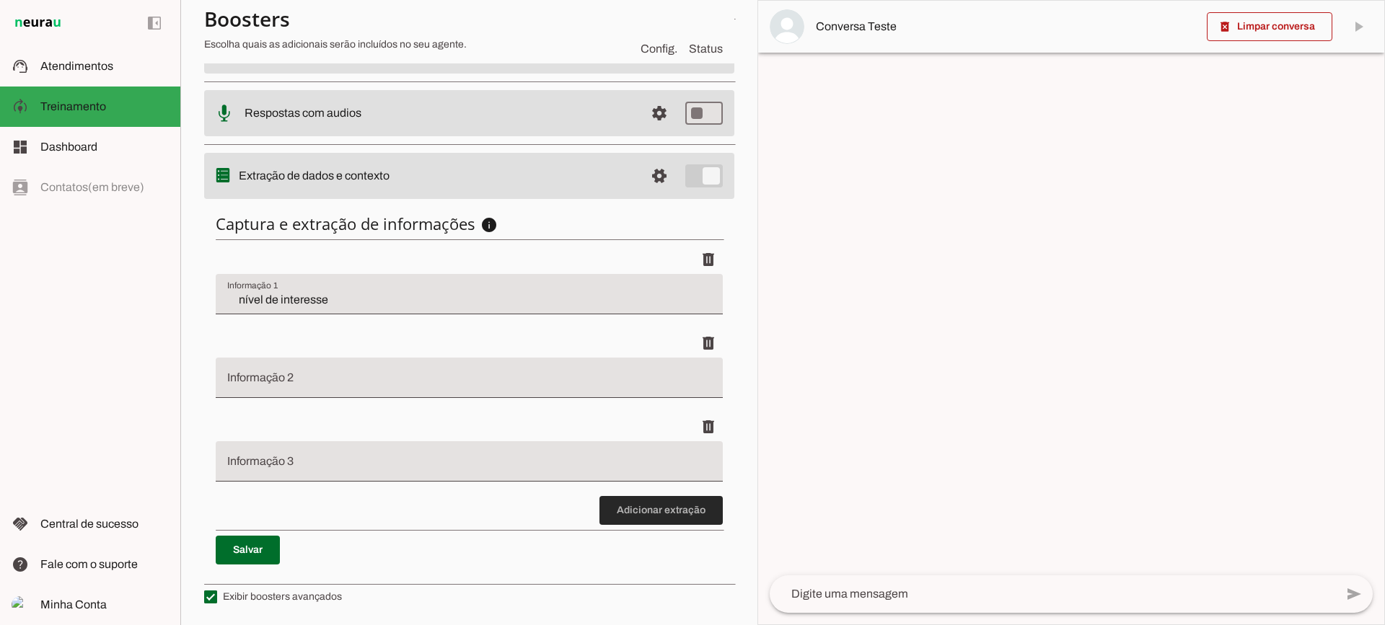
click at [630, 518] on span at bounding box center [660, 510] width 123 height 35
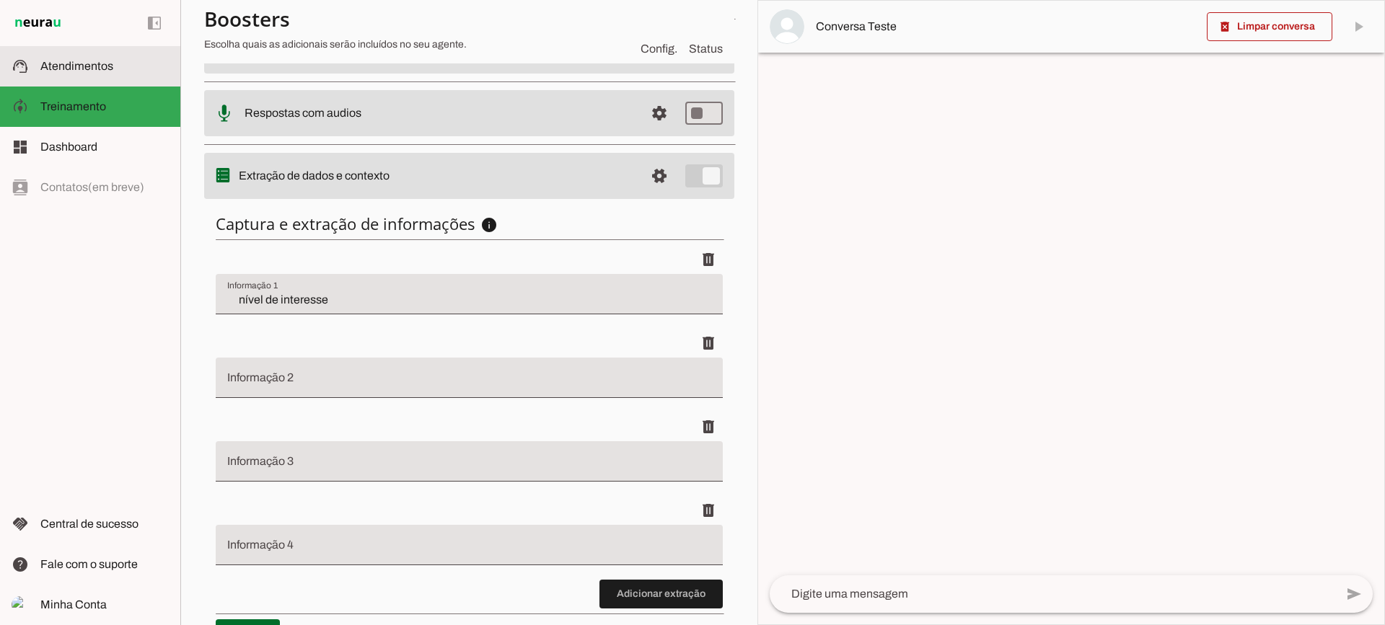
click at [119, 58] on slot at bounding box center [104, 66] width 128 height 17
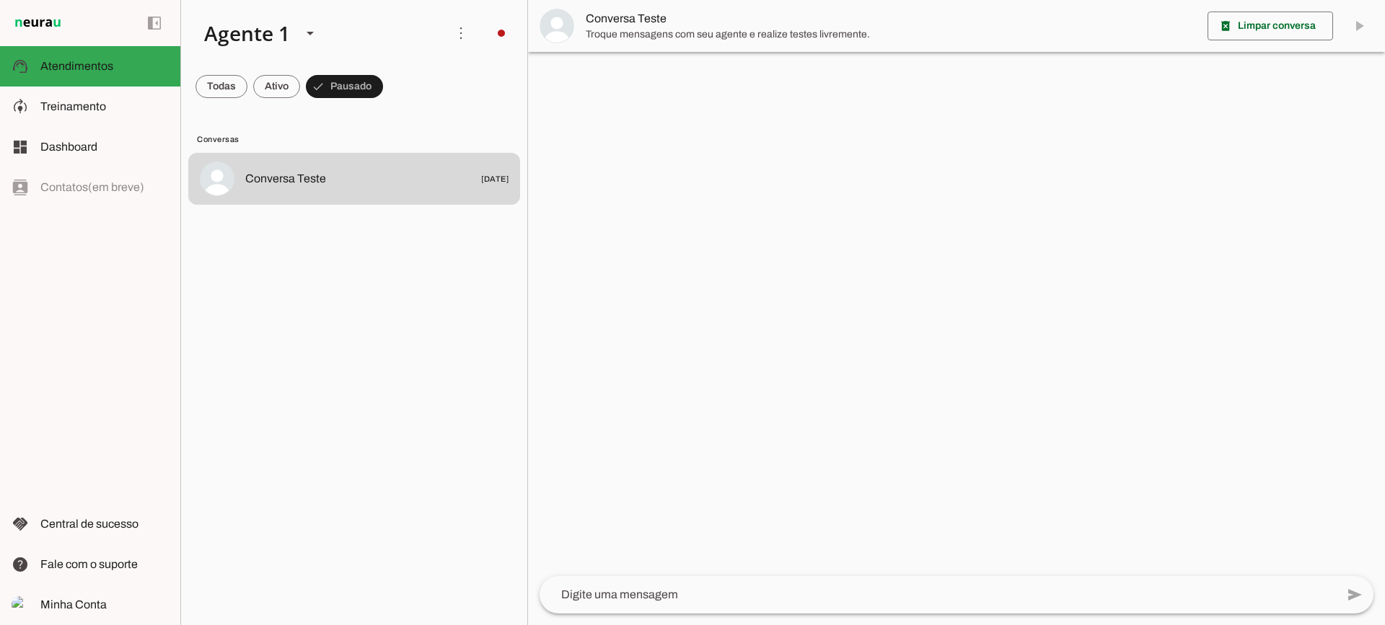
click at [610, 49] on md-item "Conversa Teste" at bounding box center [956, 26] width 857 height 52
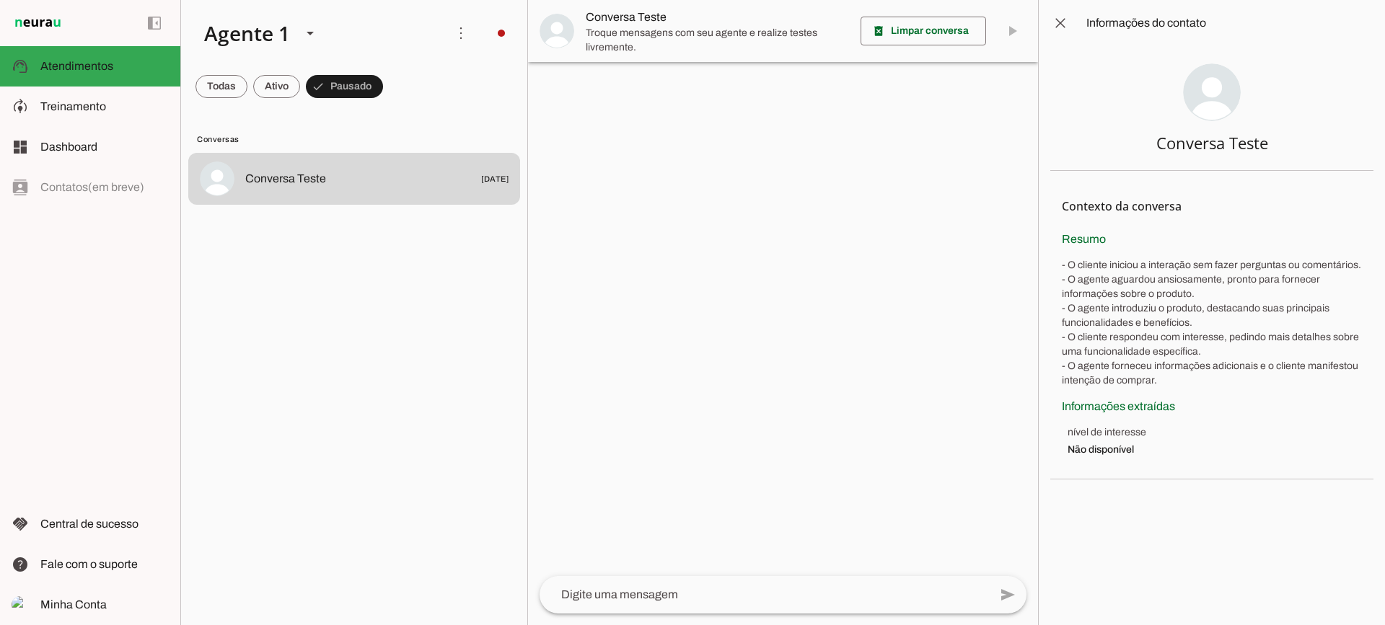
drag, startPoint x: 610, startPoint y: 35, endPoint x: 603, endPoint y: 31, distance: 8.1
click at [610, 35] on span "Troque mensagens com seu agente e realize testes livremente." at bounding box center [717, 39] width 263 height 27
click at [92, 97] on md-item "model_training Treinamento Treinamento" at bounding box center [90, 107] width 180 height 40
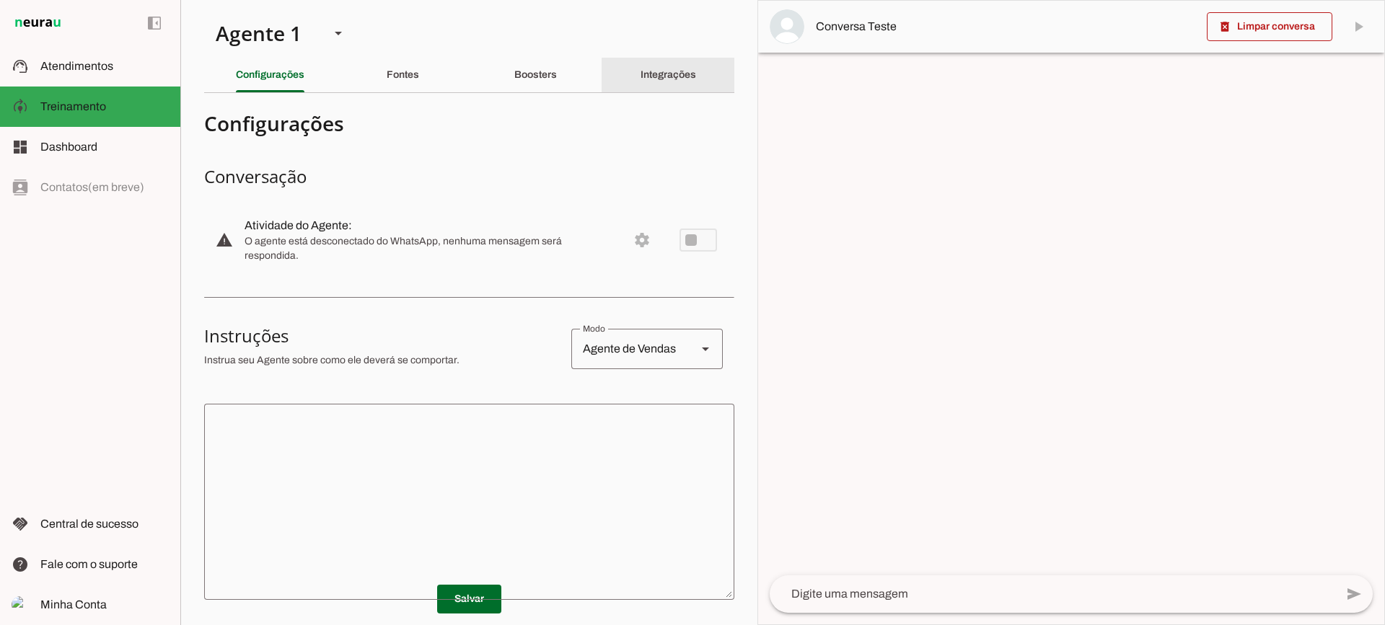
click at [649, 82] on div "Integrações" at bounding box center [669, 75] width 56 height 35
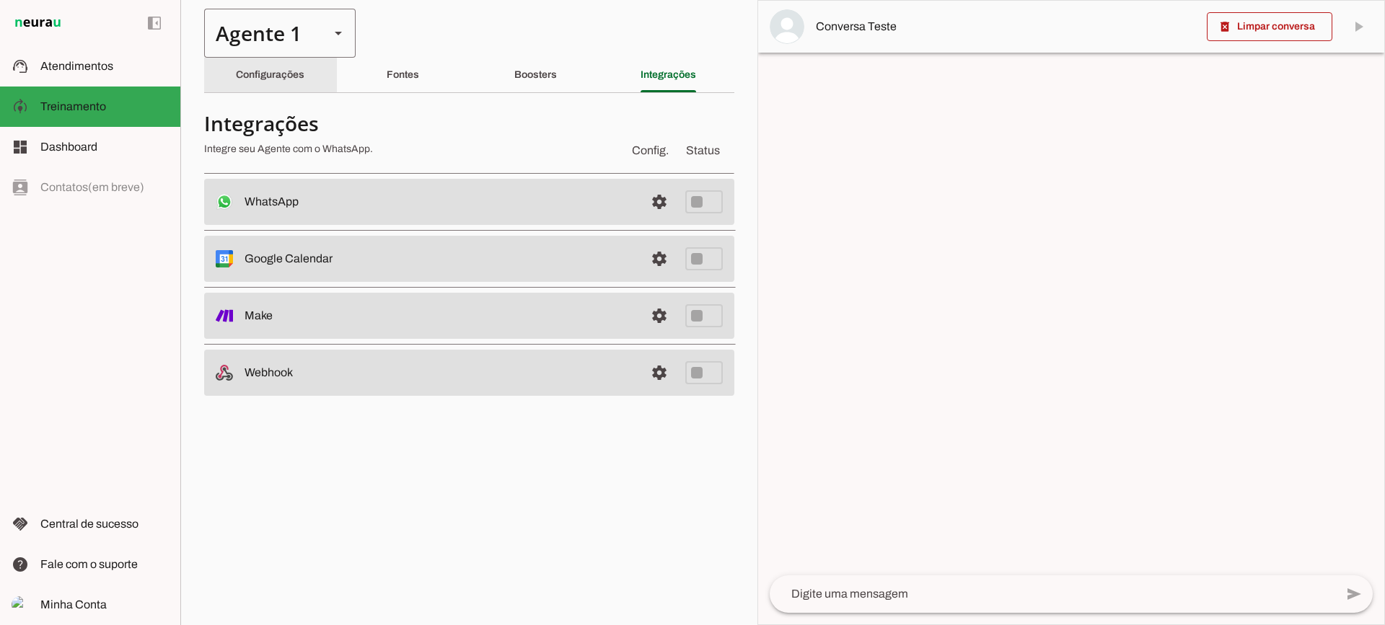
drag, startPoint x: 317, startPoint y: 76, endPoint x: 307, endPoint y: 16, distance: 60.7
click at [304, 73] on div "Configurações" at bounding box center [270, 75] width 69 height 35
